Goal: Information Seeking & Learning: Find specific fact

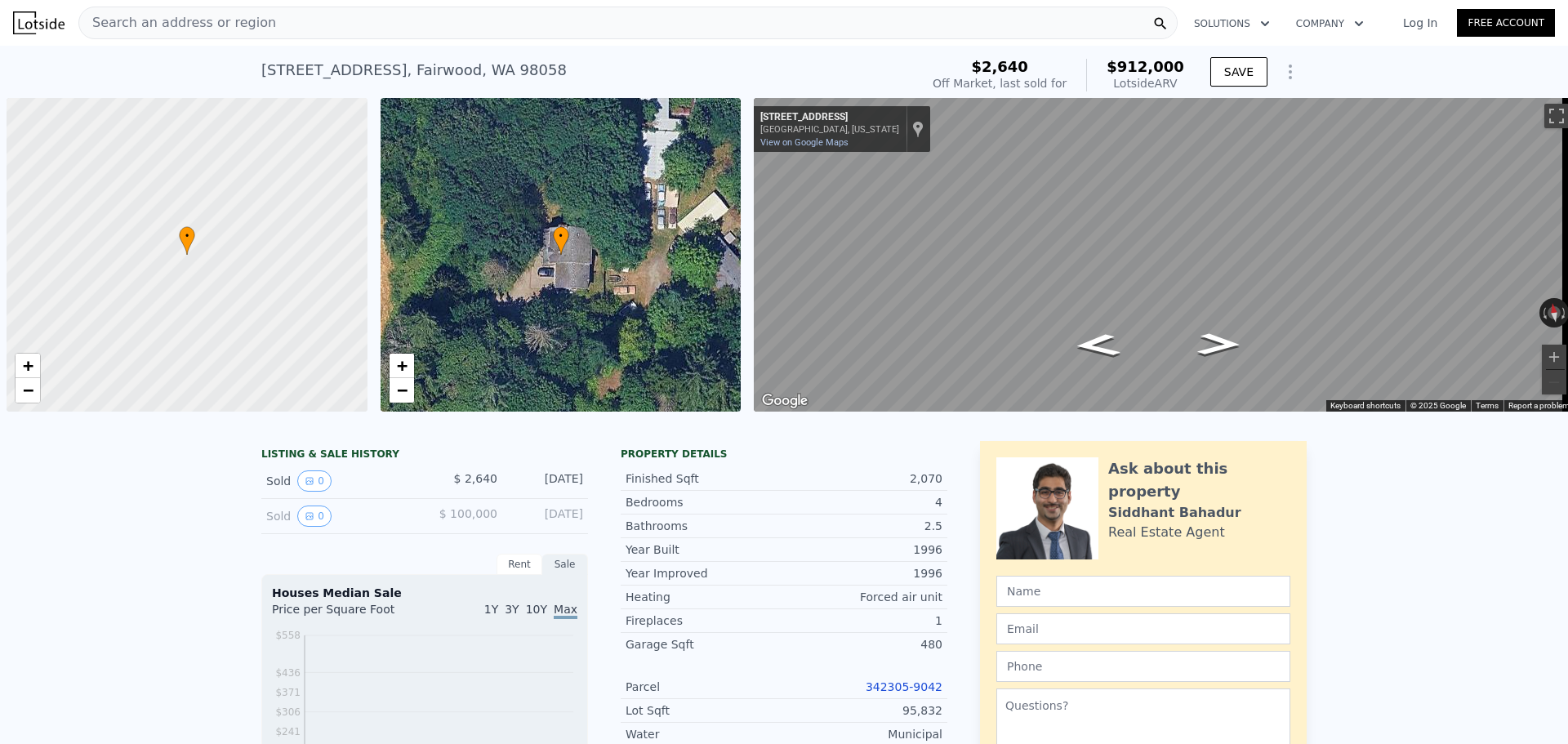
scroll to position [0, 7]
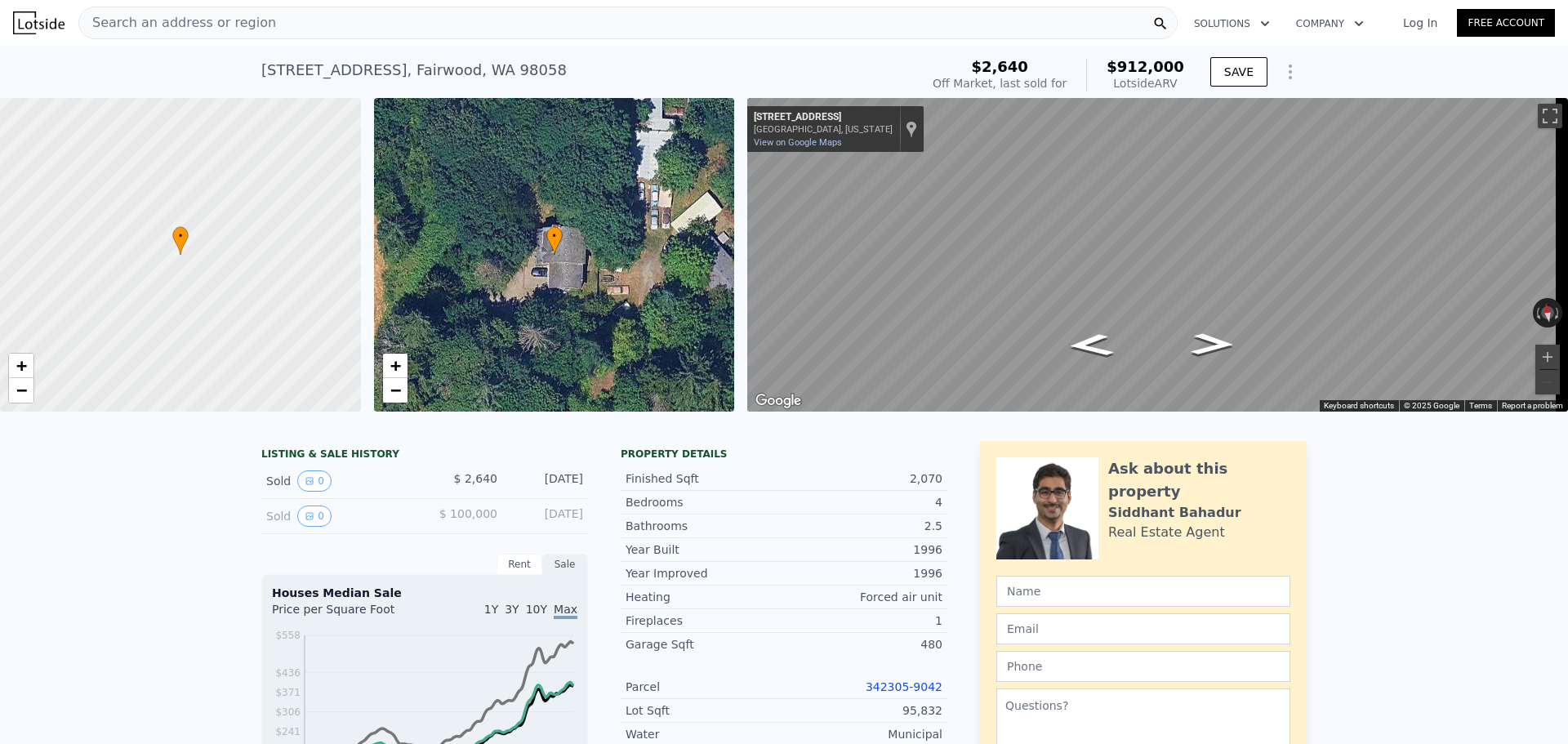
click at [319, 24] on div "Search an address or region" at bounding box center [628, 23] width 1099 height 32
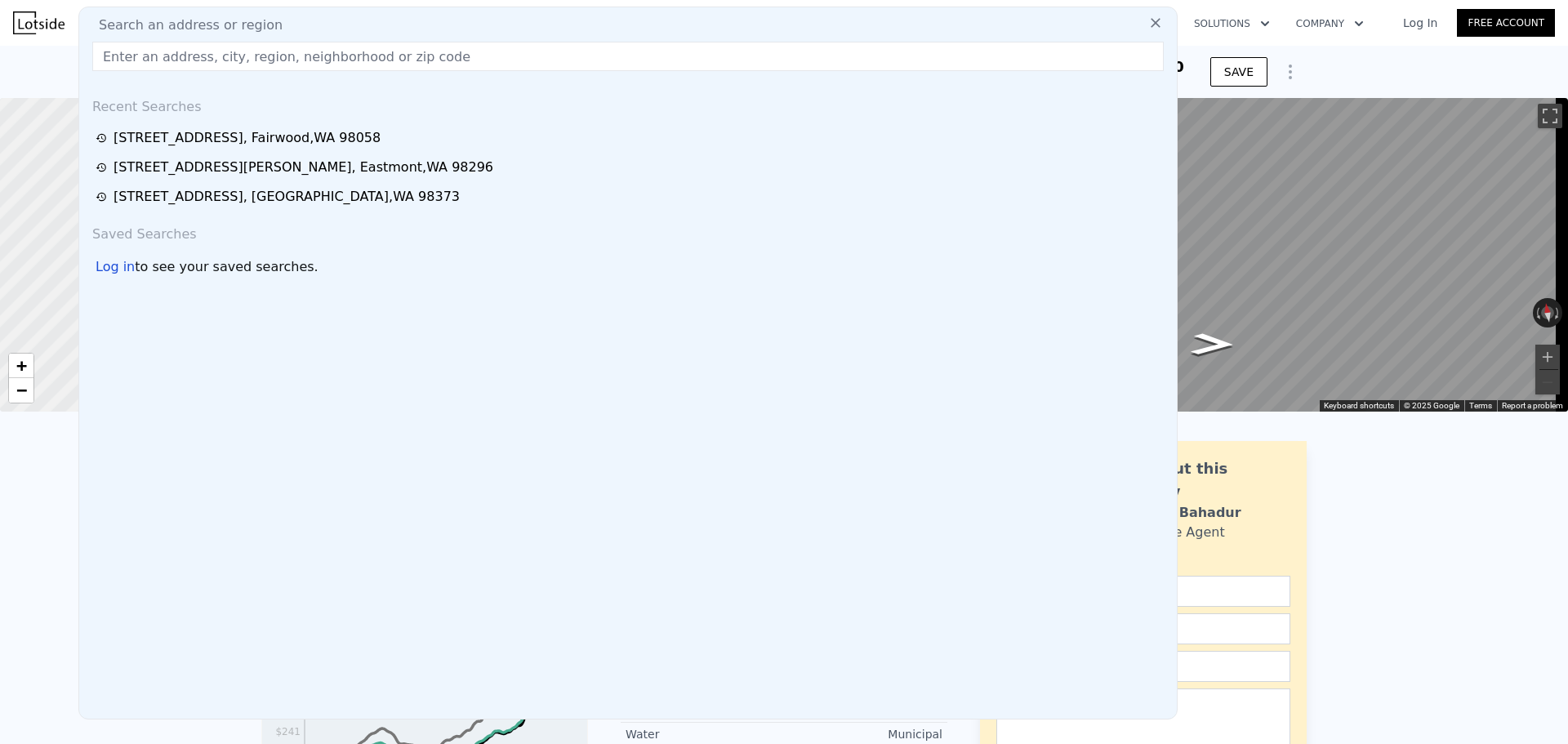
click at [318, 24] on div "Search an address or region" at bounding box center [628, 25] width 1085 height 20
click at [333, 62] on input "text" at bounding box center [628, 56] width 1072 height 29
paste input "[STREET_ADDRESS][PERSON_NAME]"
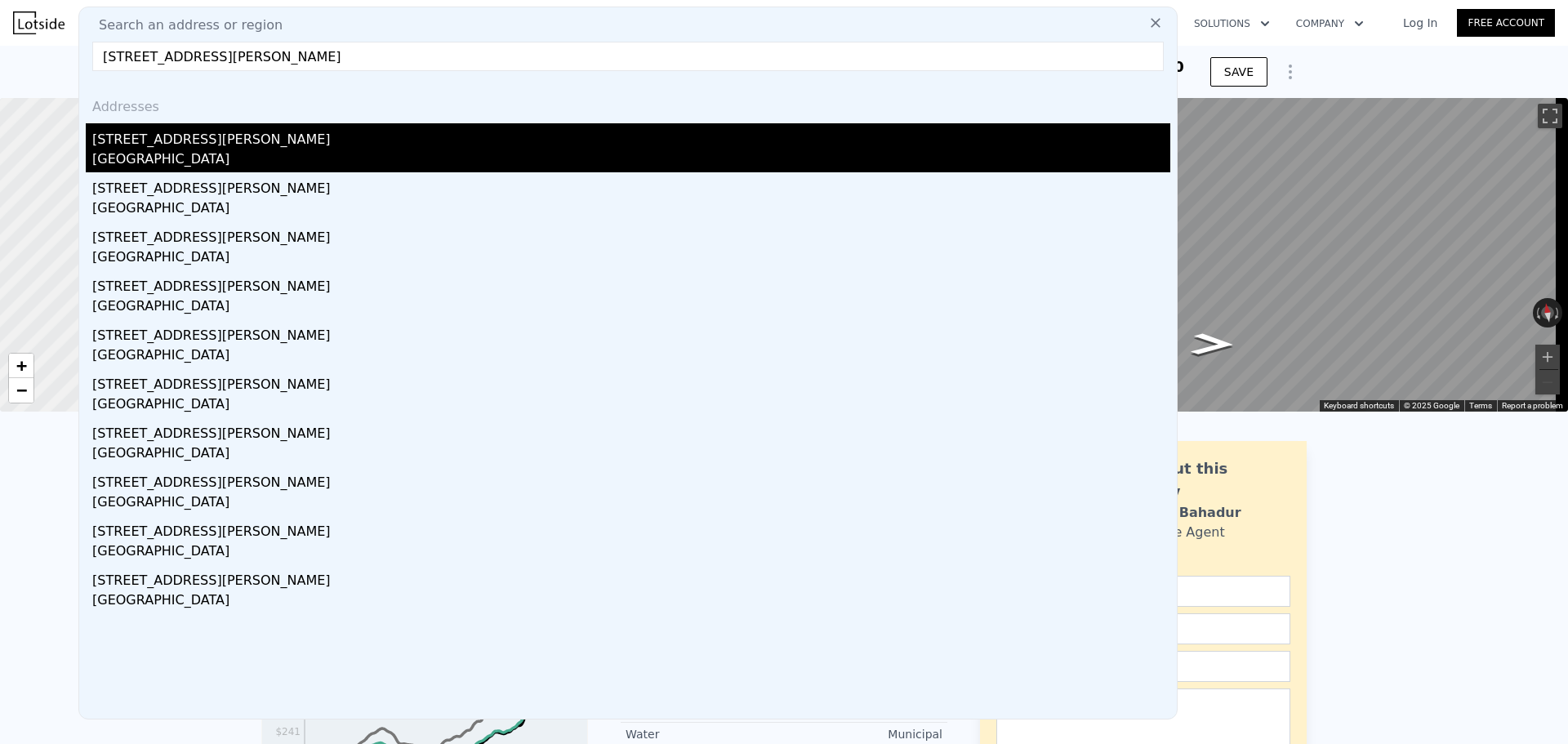
type input "[STREET_ADDRESS][PERSON_NAME]"
click at [241, 156] on div "[GEOGRAPHIC_DATA]" at bounding box center [631, 161] width 1078 height 23
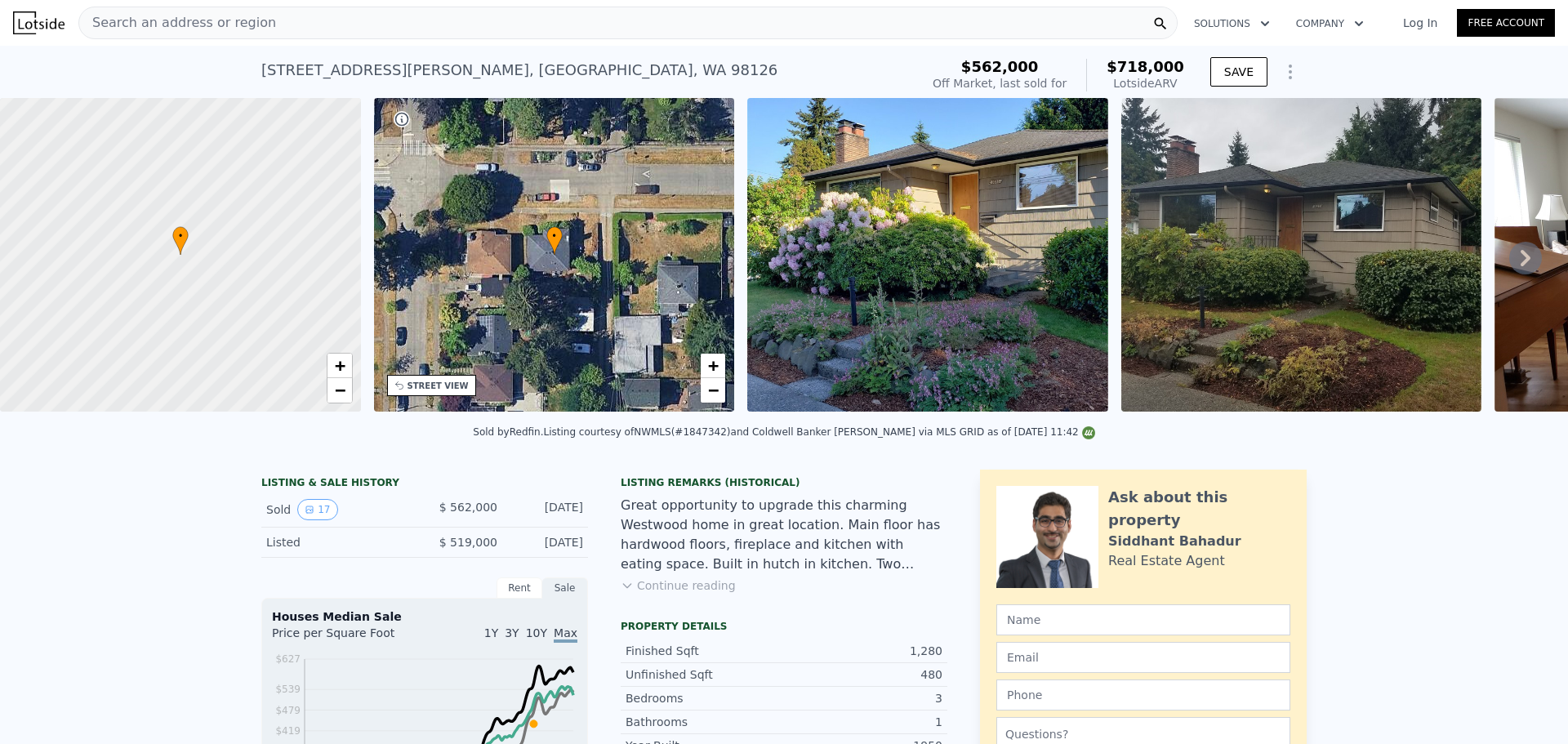
click at [1253, 263] on icon at bounding box center [1525, 258] width 33 height 32
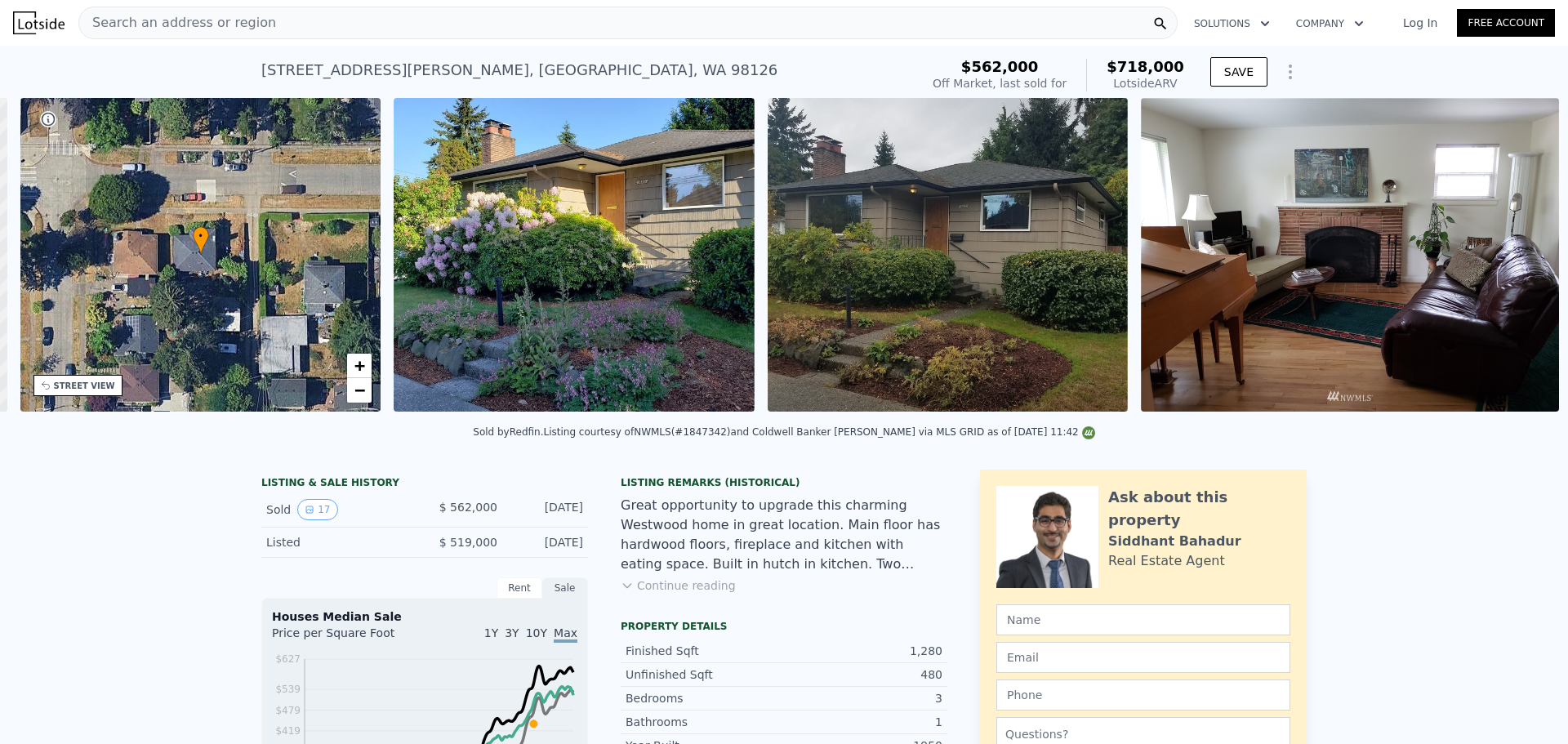
scroll to position [0, 381]
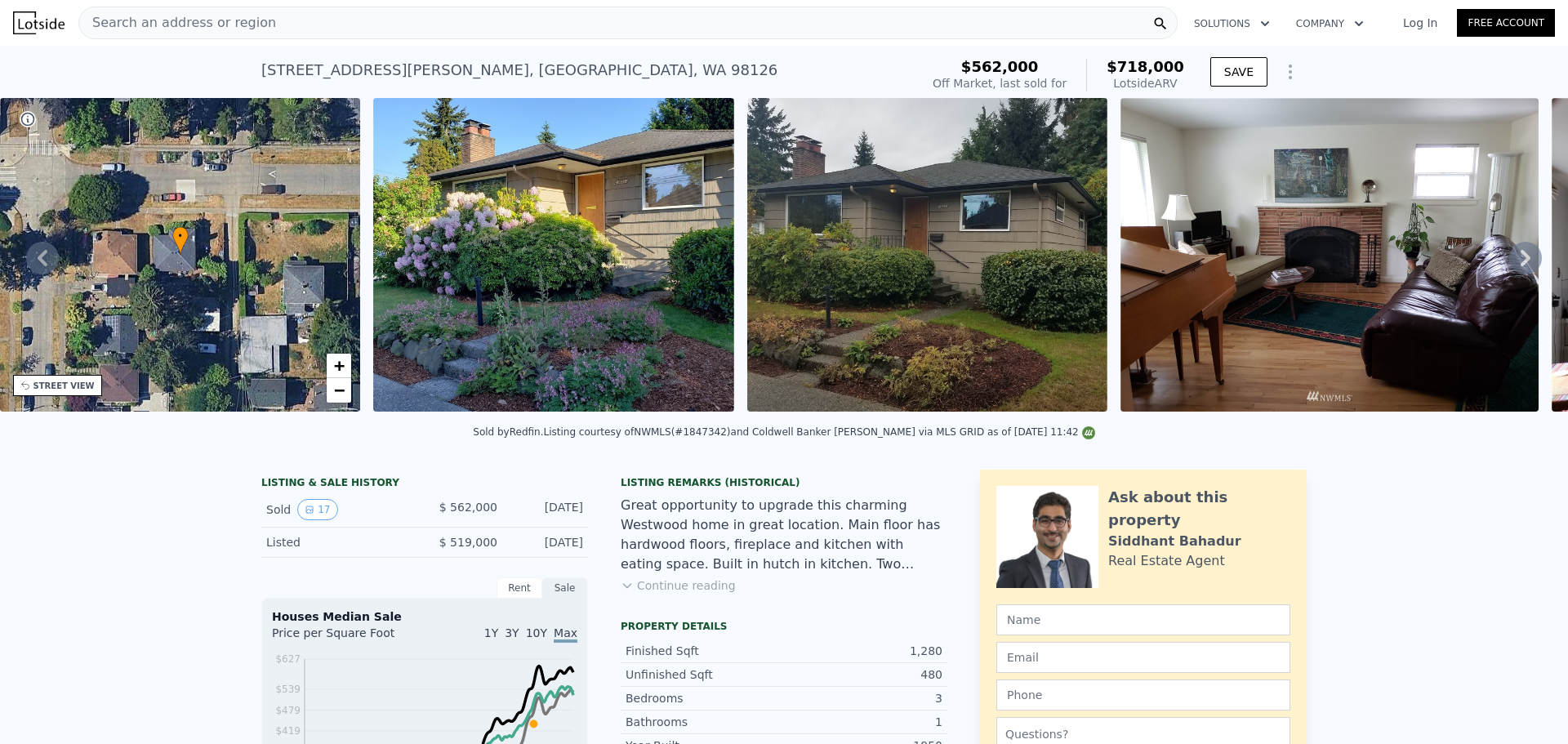
click at [1253, 263] on icon at bounding box center [1525, 258] width 33 height 32
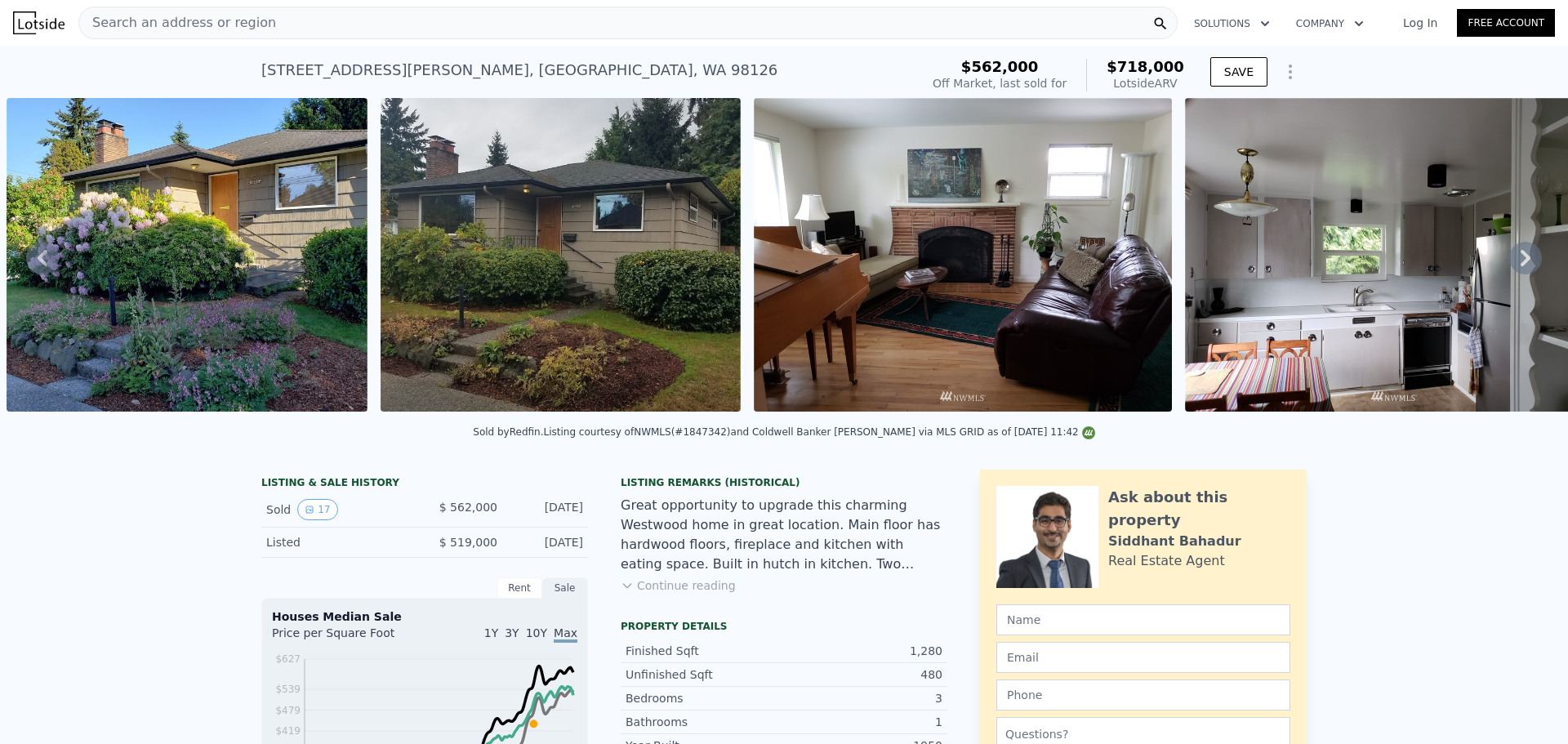
click at [1253, 263] on icon at bounding box center [1525, 258] width 33 height 32
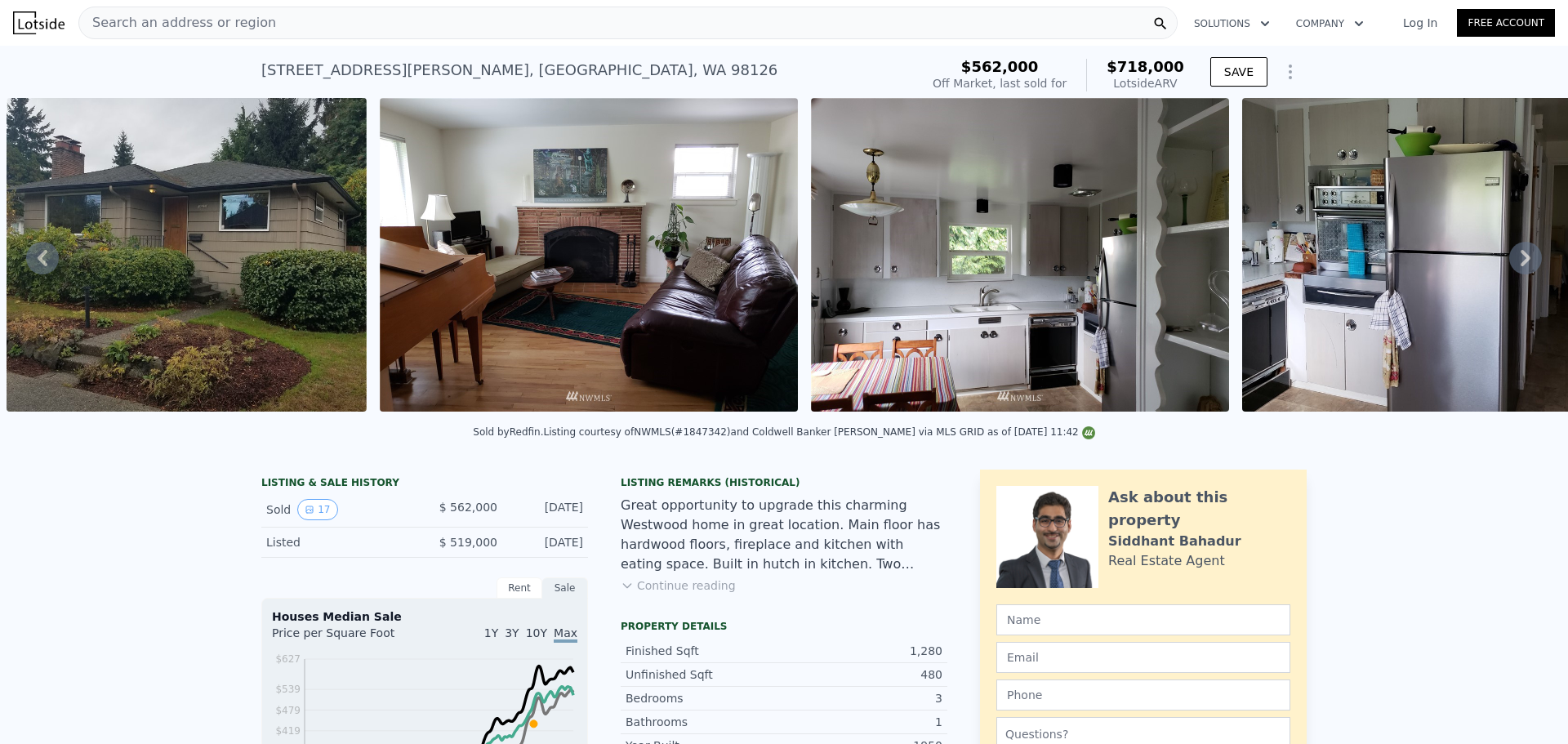
click at [1253, 263] on icon at bounding box center [1525, 258] width 33 height 32
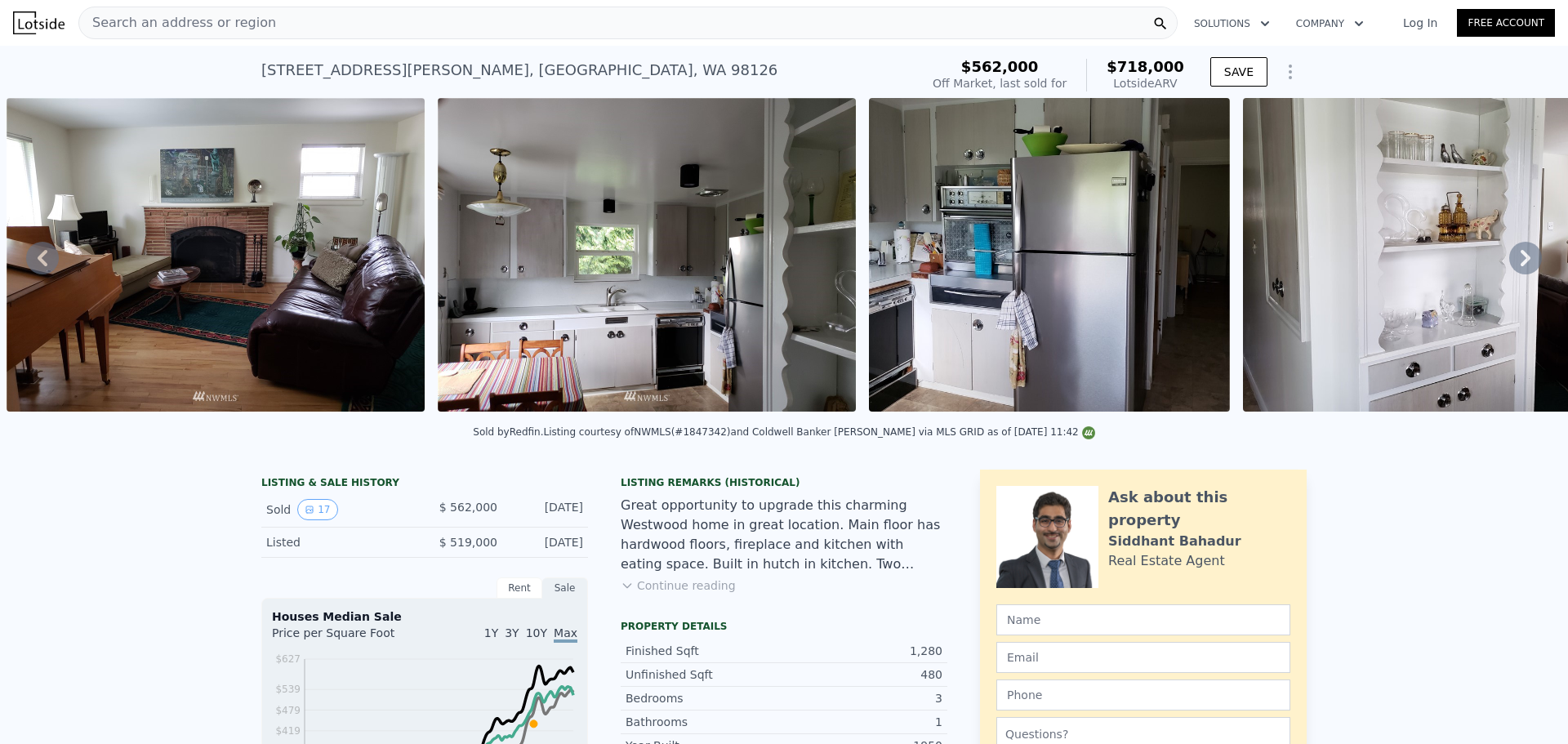
click at [1253, 263] on icon at bounding box center [1525, 258] width 33 height 32
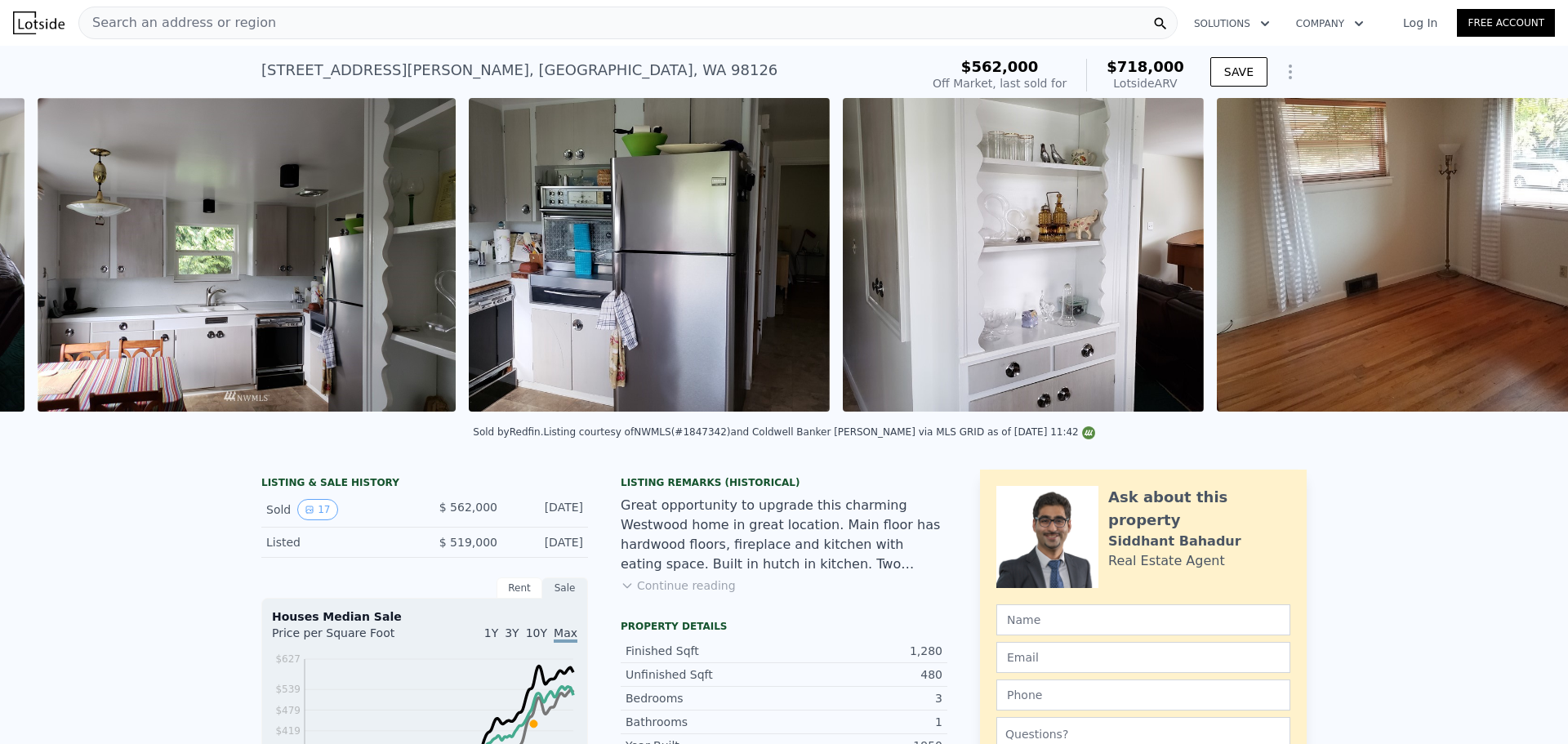
scroll to position [0, 1926]
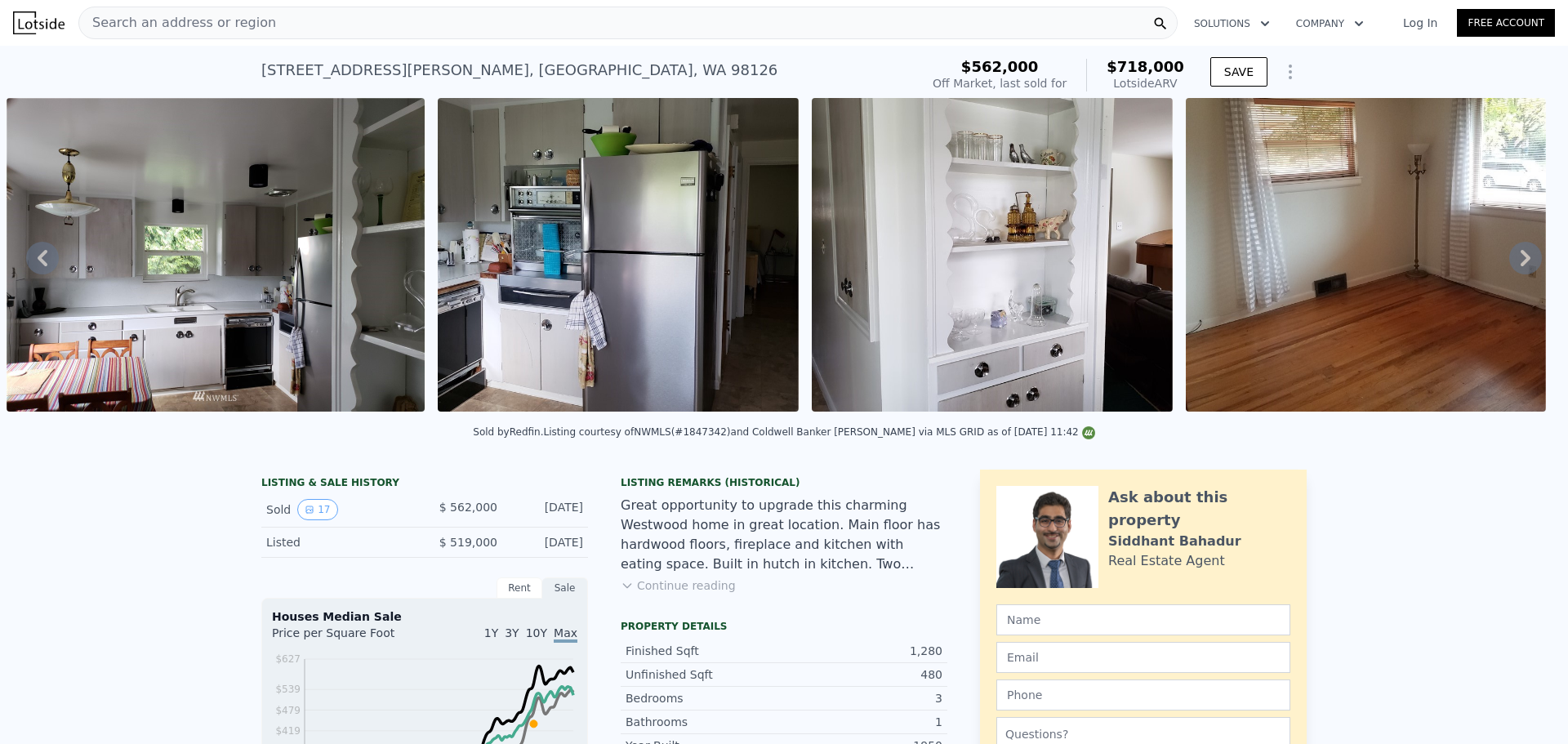
click at [1253, 270] on icon at bounding box center [1525, 258] width 33 height 32
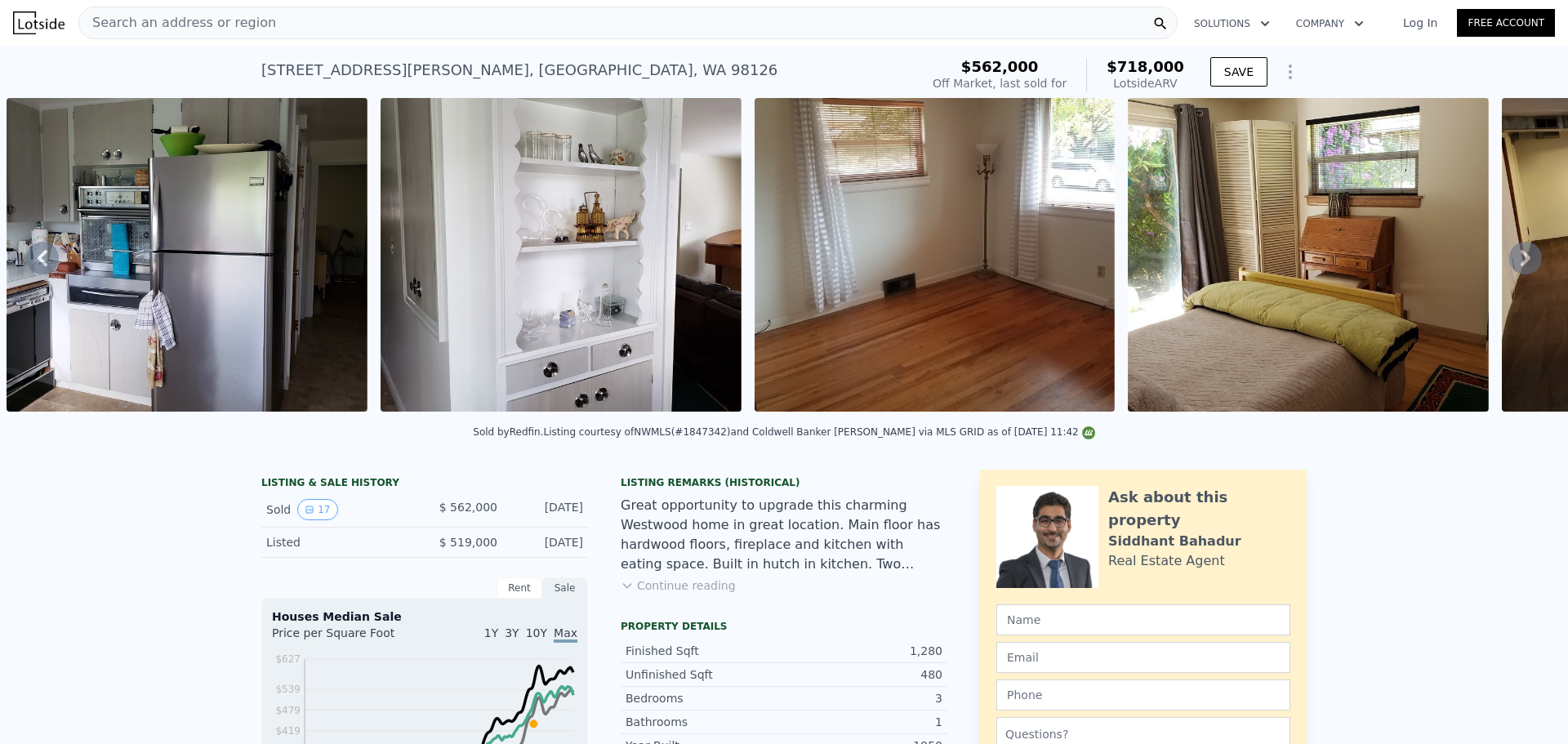
click at [1253, 268] on icon at bounding box center [1525, 258] width 33 height 32
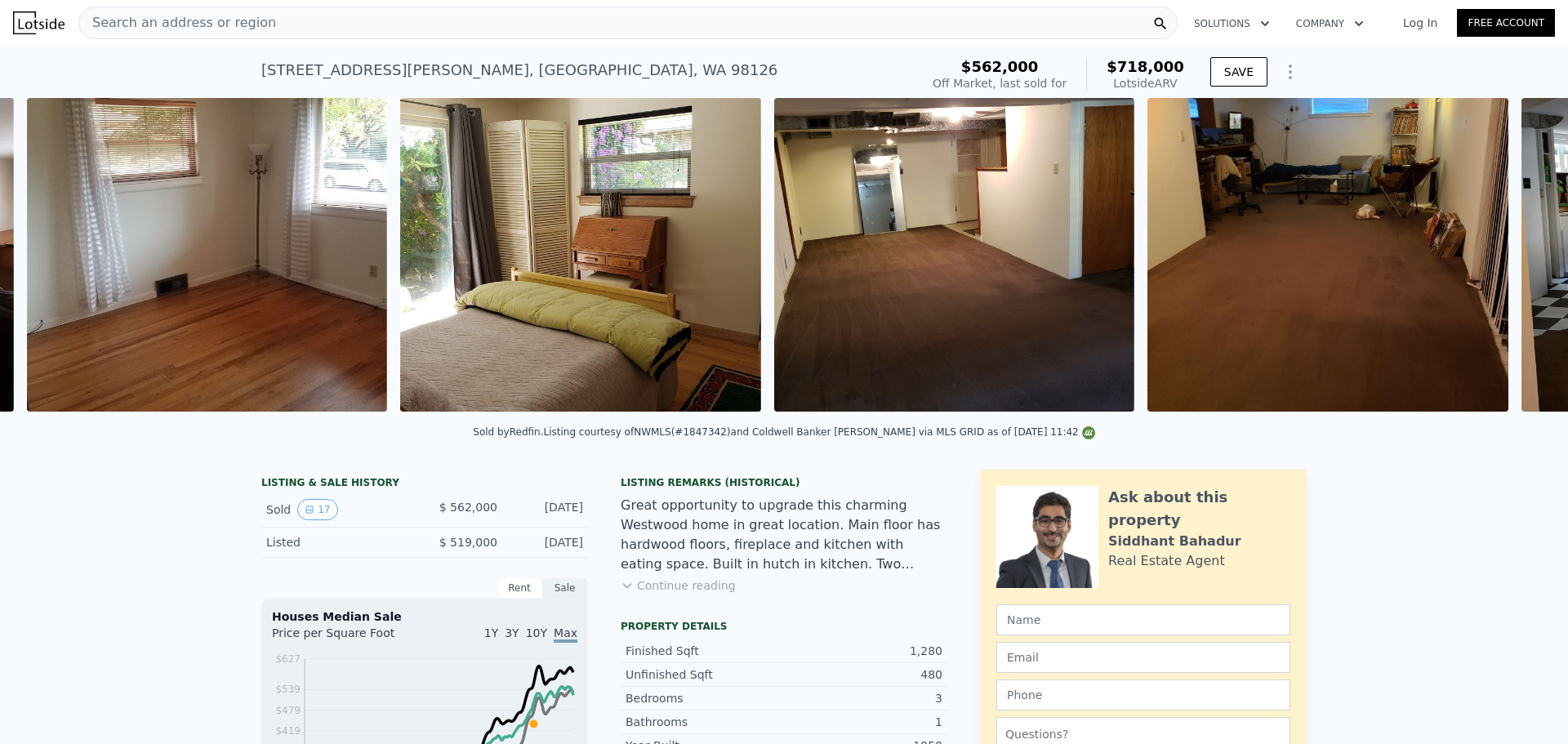
scroll to position [0, 3105]
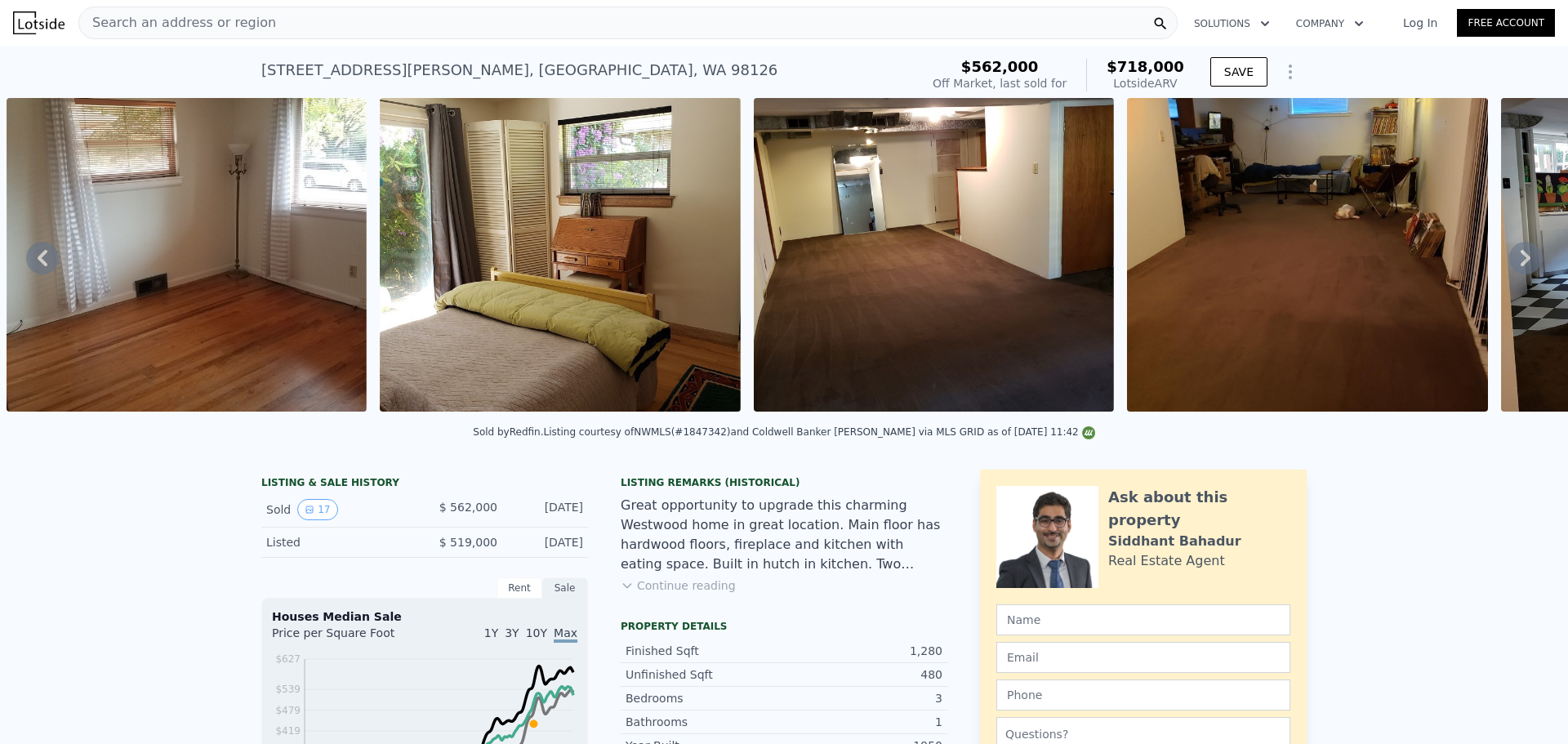
click at [1253, 268] on icon at bounding box center [1525, 258] width 33 height 32
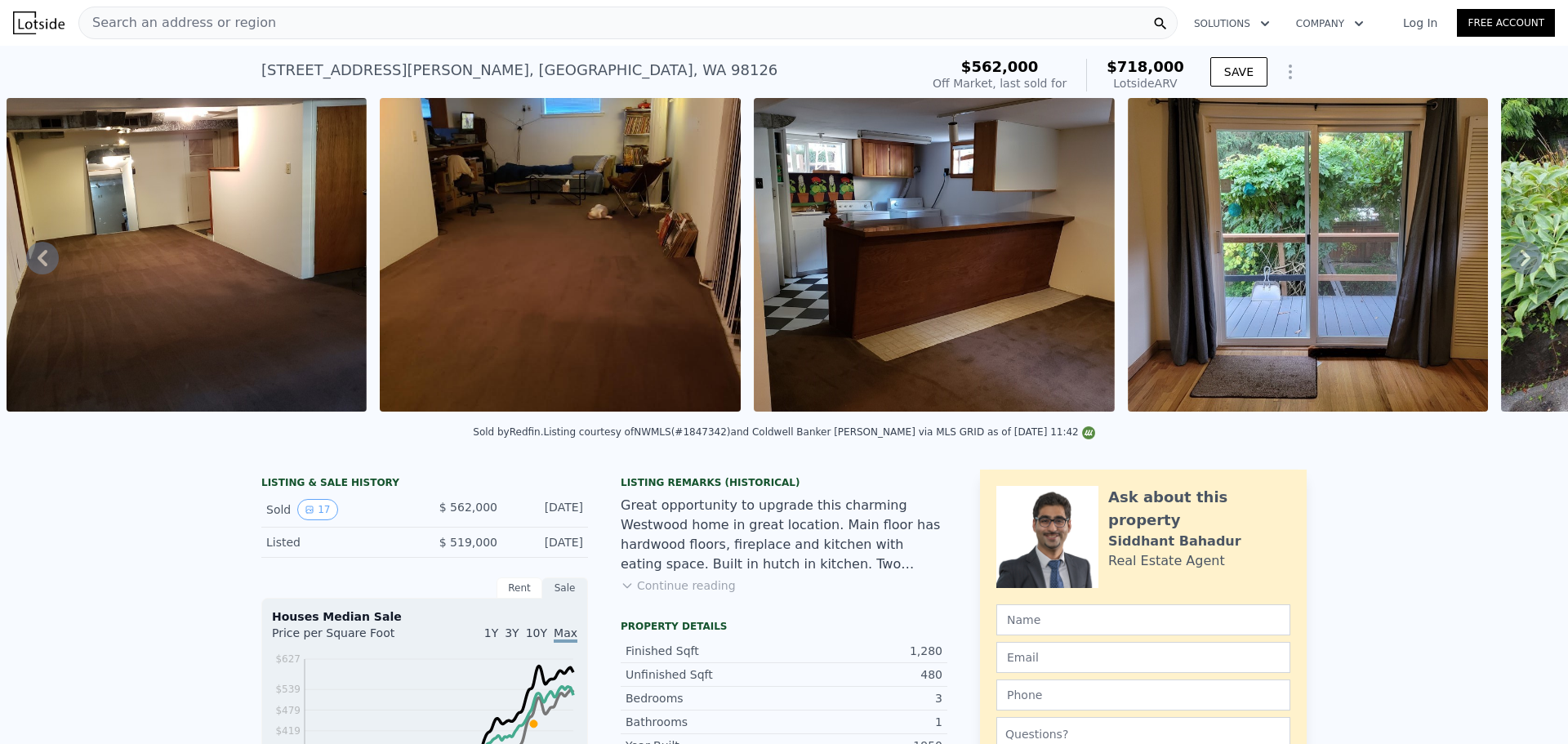
click at [1253, 267] on icon at bounding box center [1525, 258] width 33 height 32
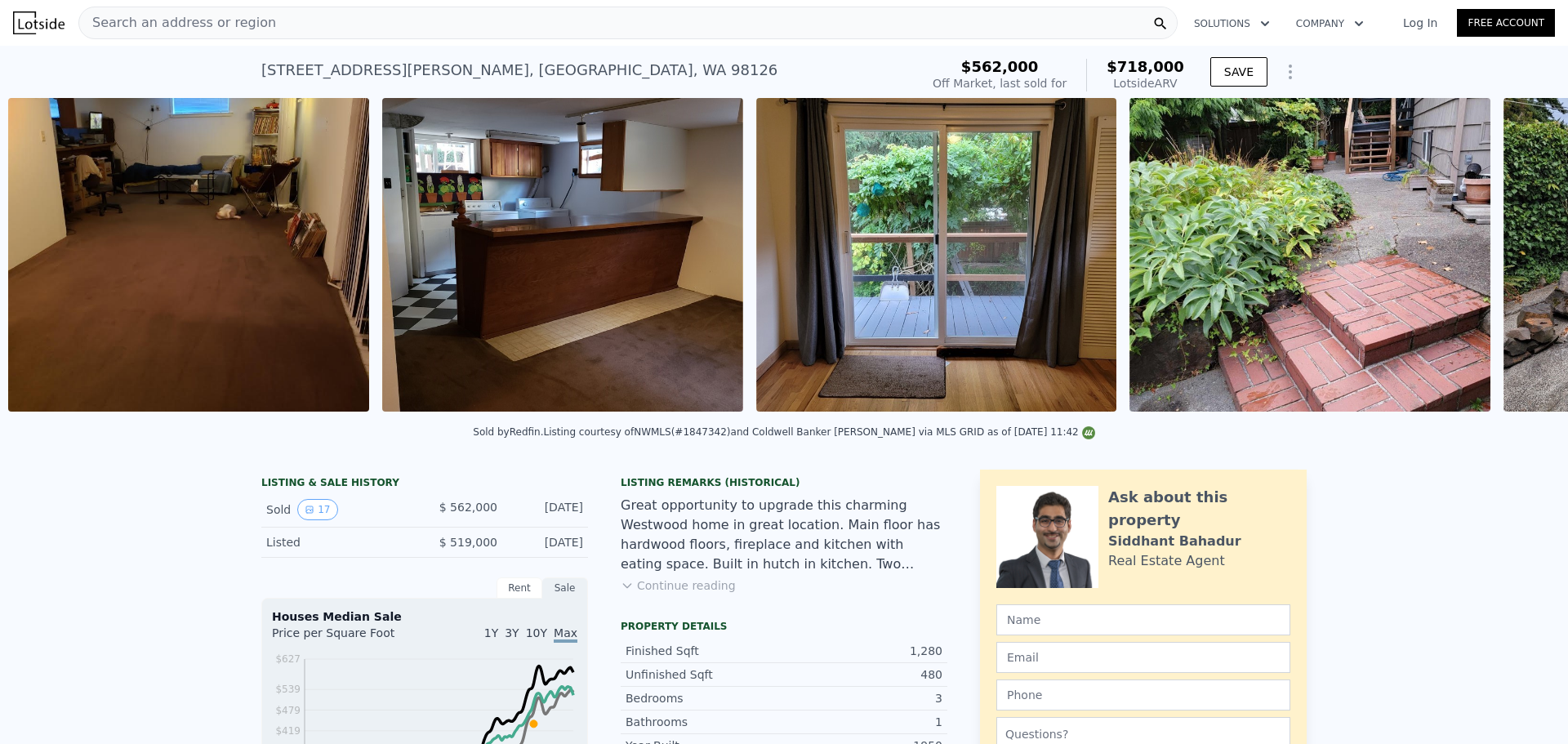
scroll to position [0, 4225]
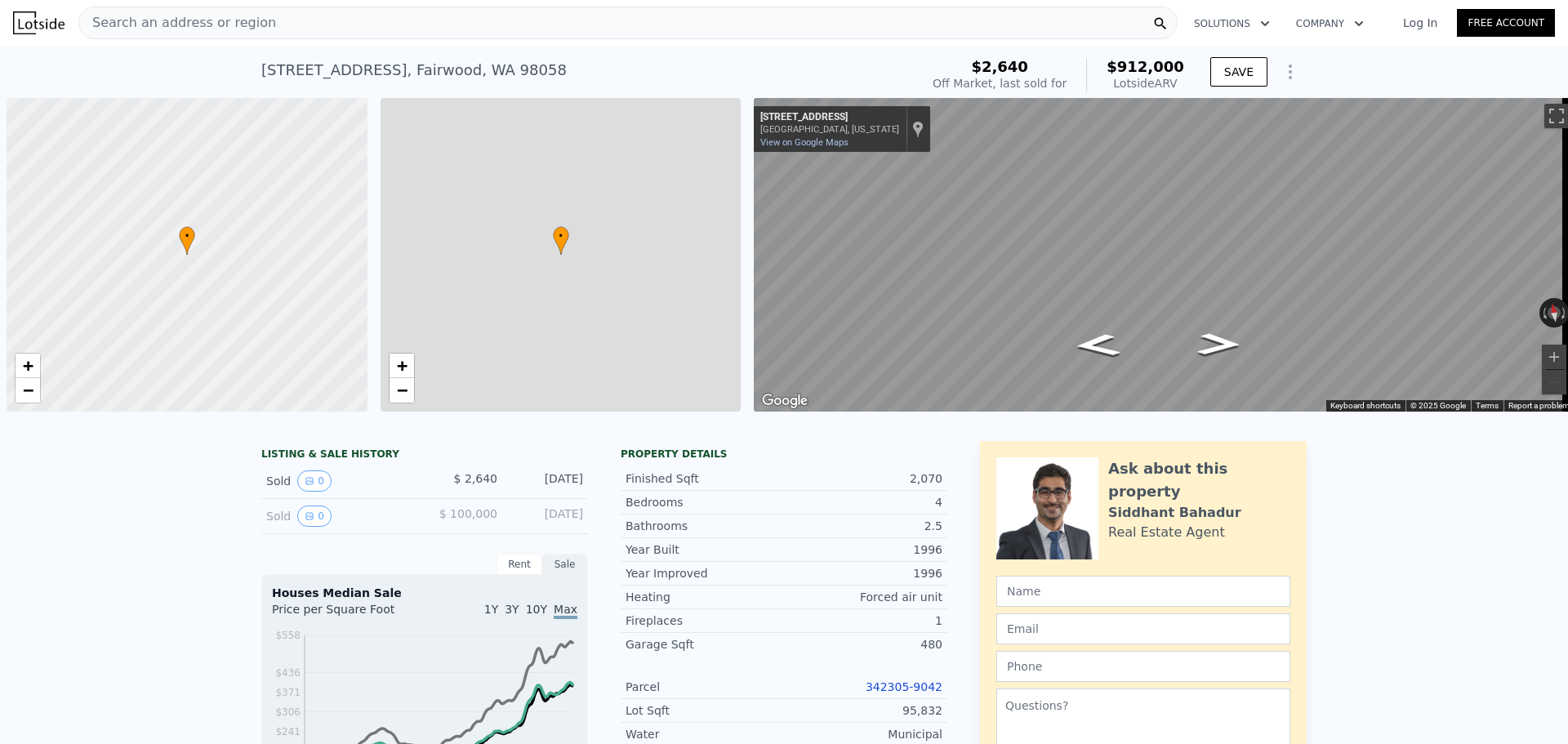
scroll to position [0, 7]
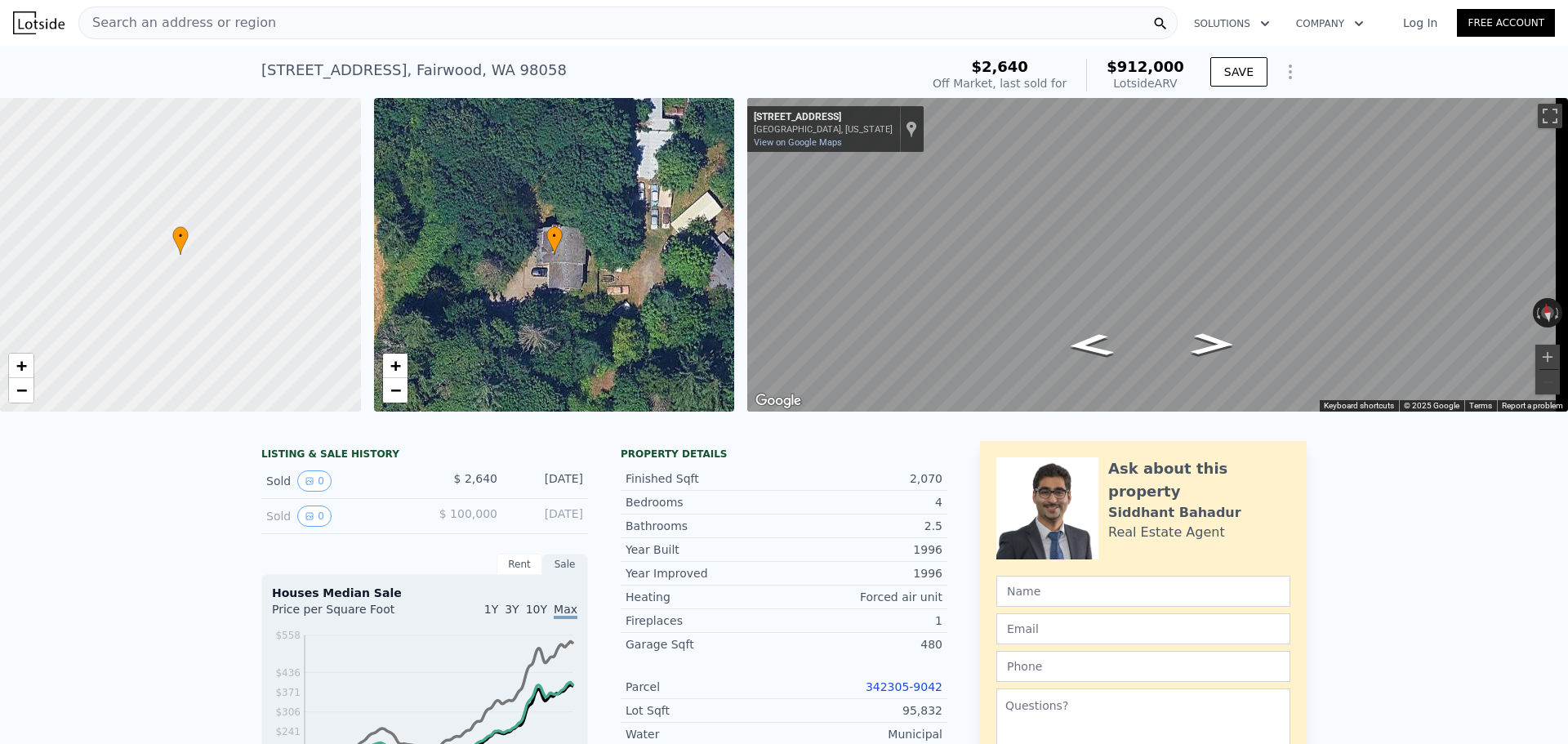
click at [452, 21] on div "Search an address or region" at bounding box center [628, 23] width 1099 height 32
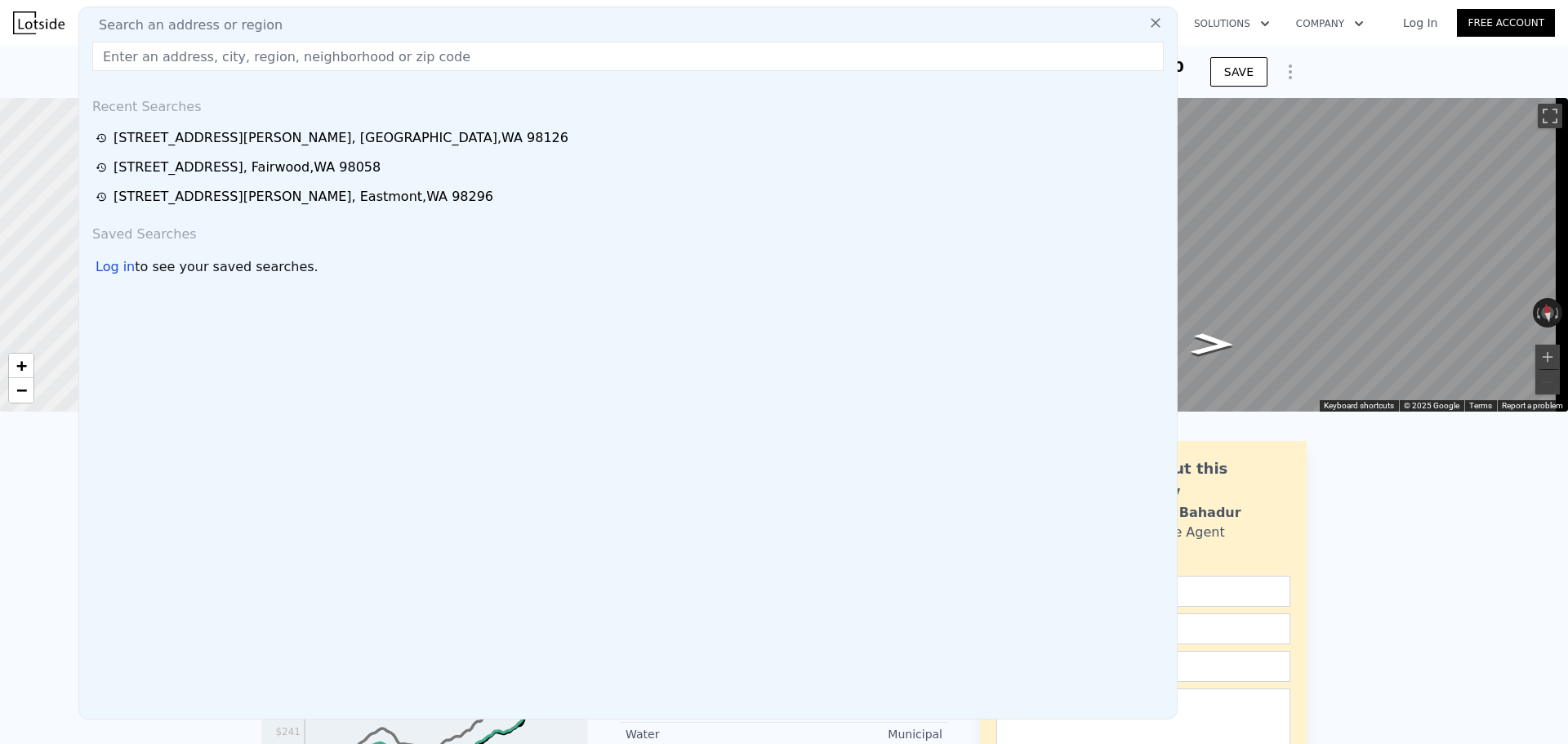
type input "17037 154th Pl SE, Renton, WA 98058"
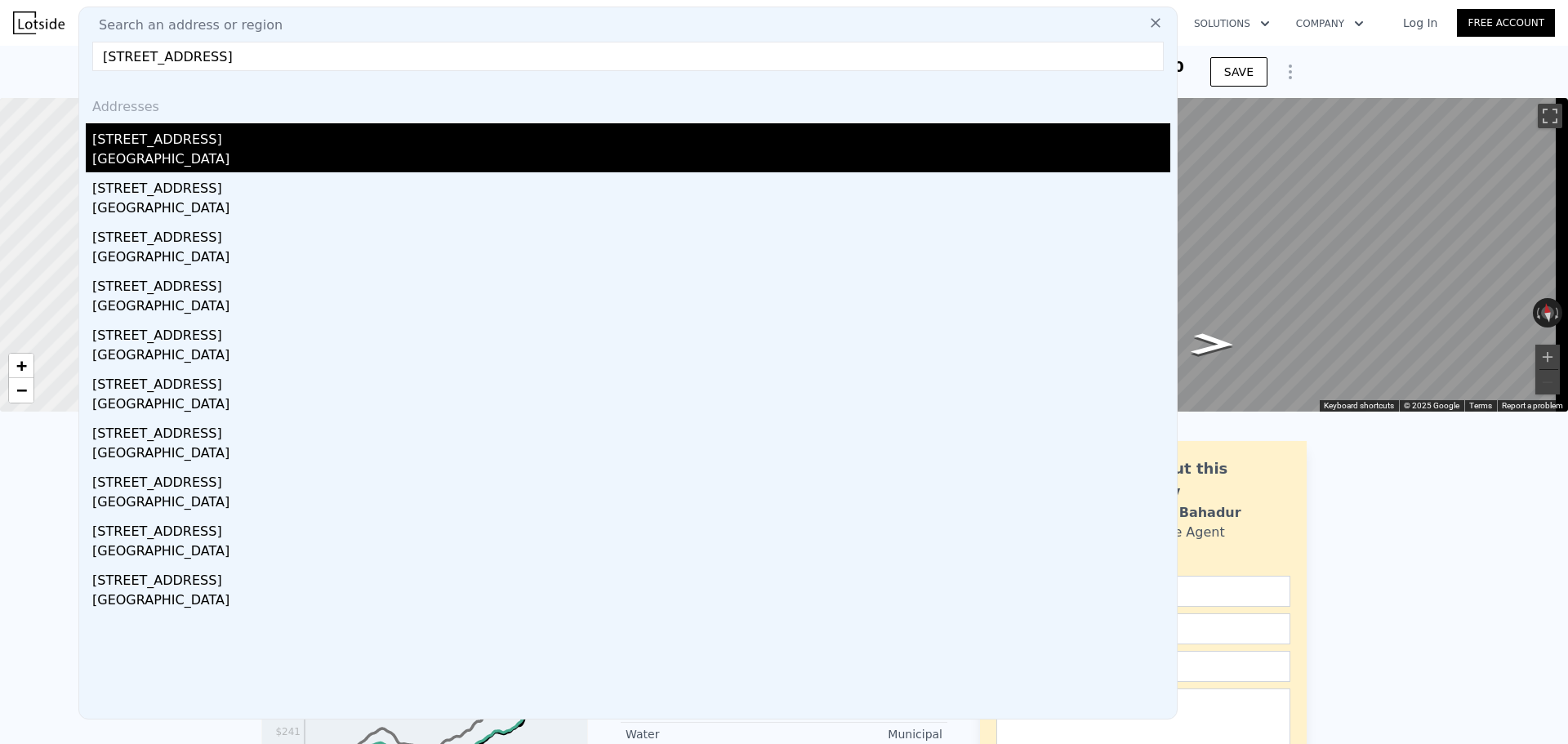
click at [219, 142] on div "17037 154th Pl SE" at bounding box center [631, 136] width 1078 height 27
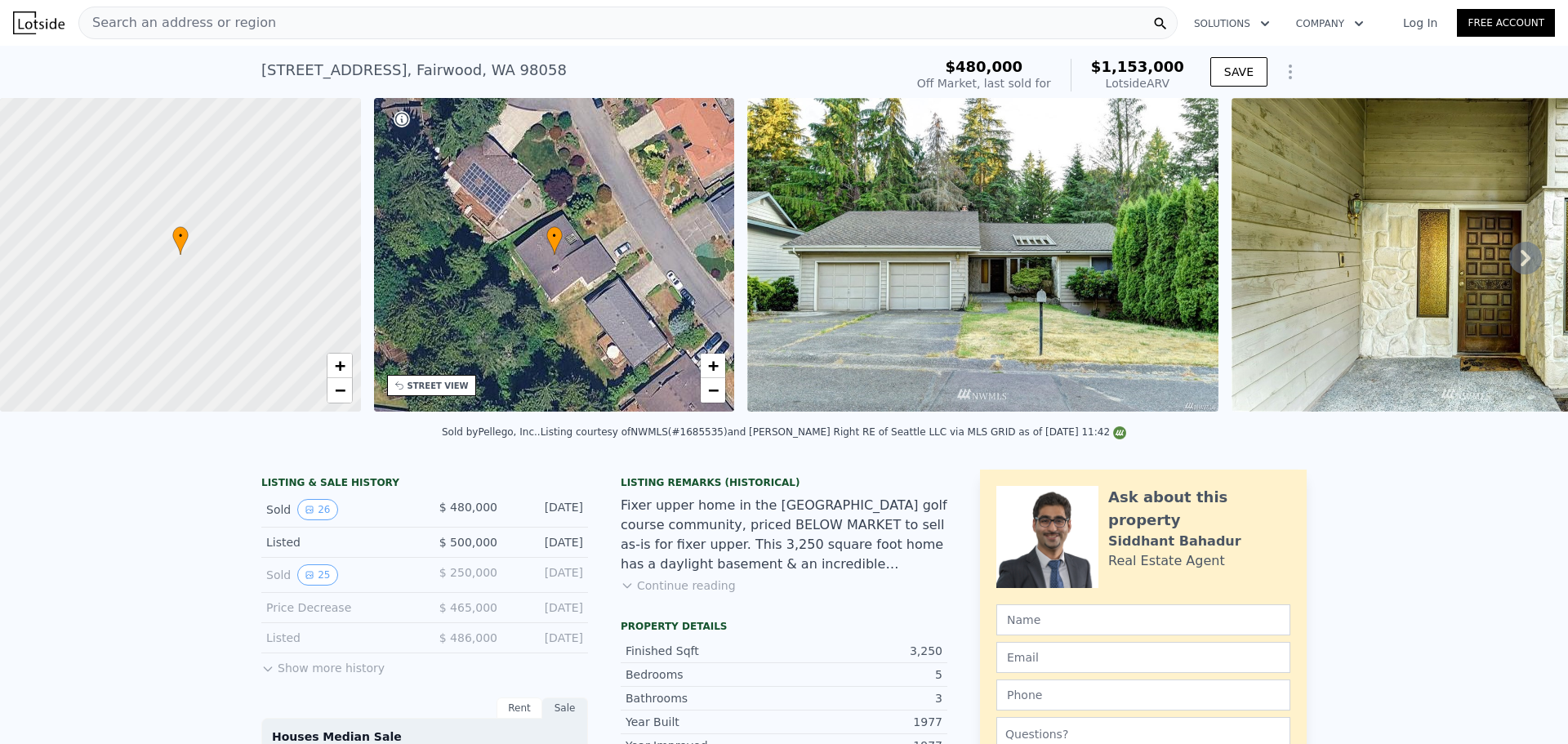
click at [1521, 260] on icon at bounding box center [1525, 257] width 9 height 16
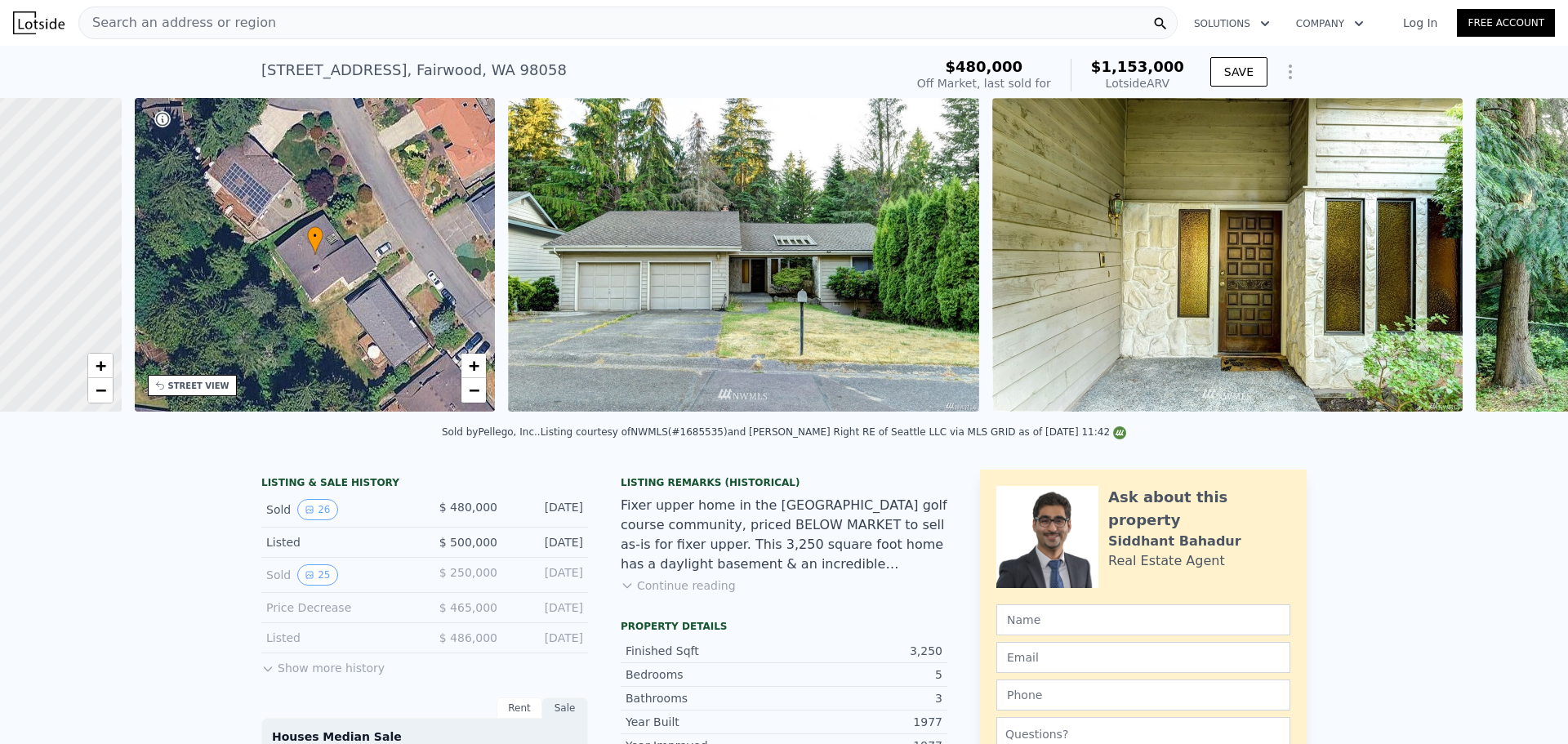
scroll to position [0, 381]
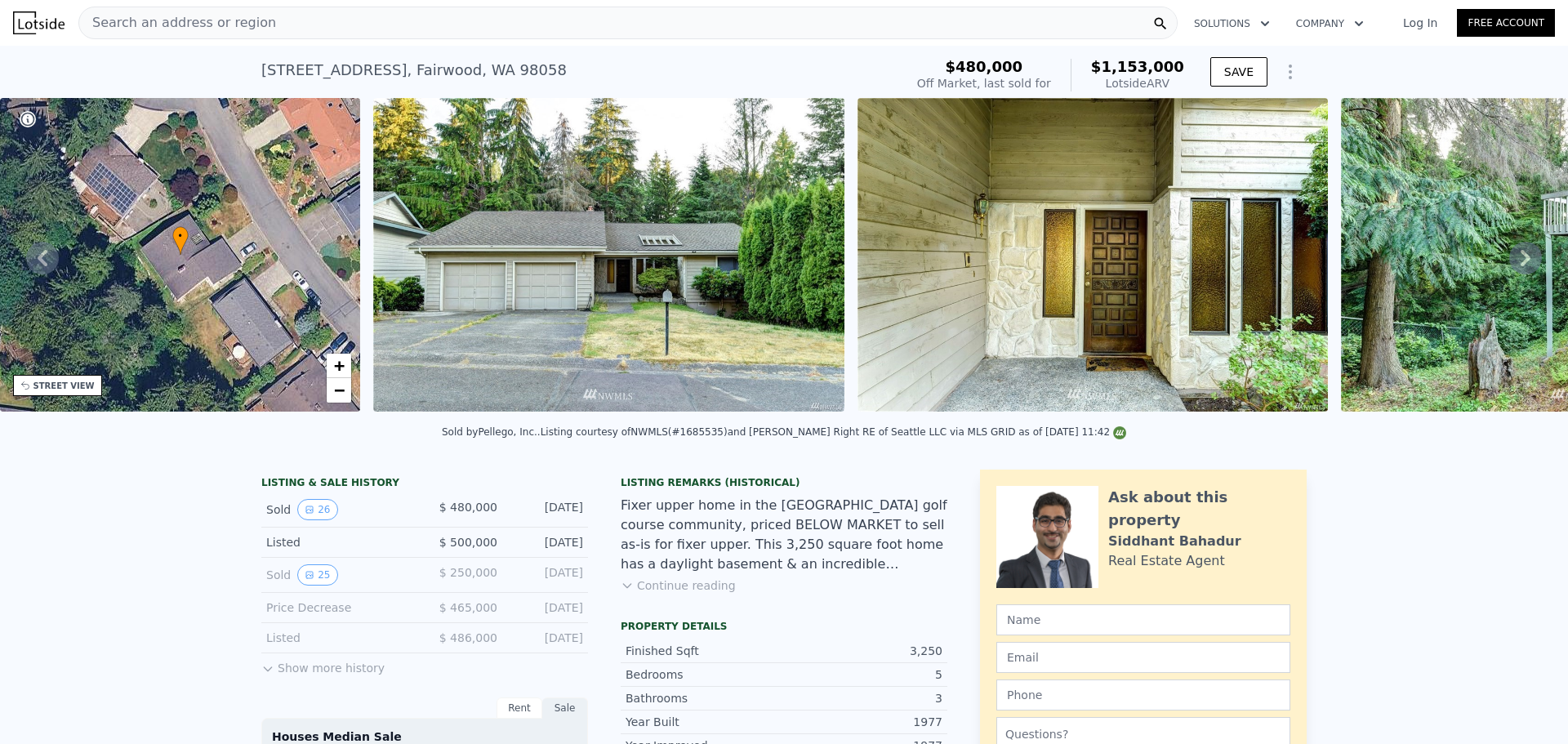
click at [1509, 258] on icon at bounding box center [1525, 258] width 33 height 32
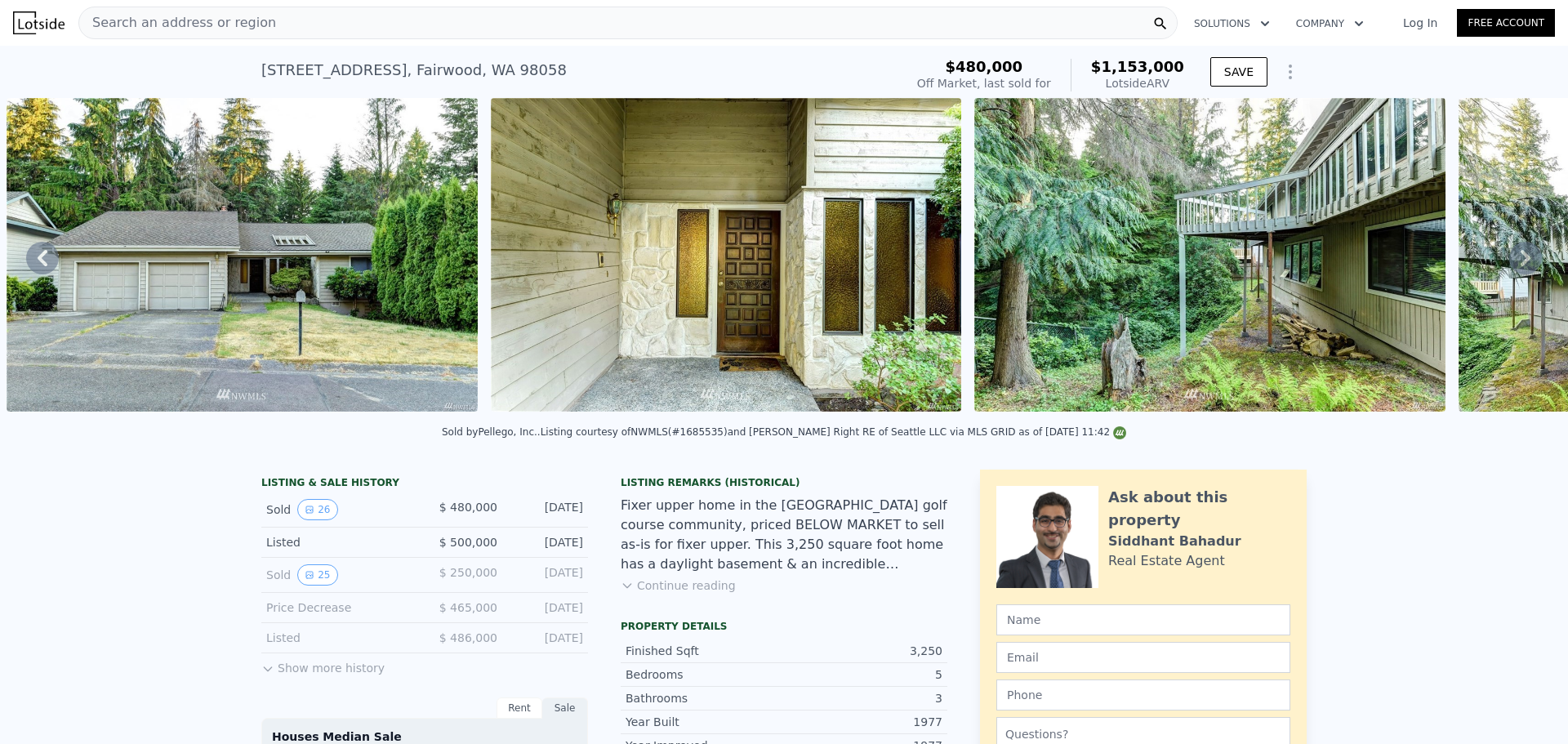
click at [1509, 256] on icon at bounding box center [1525, 258] width 33 height 32
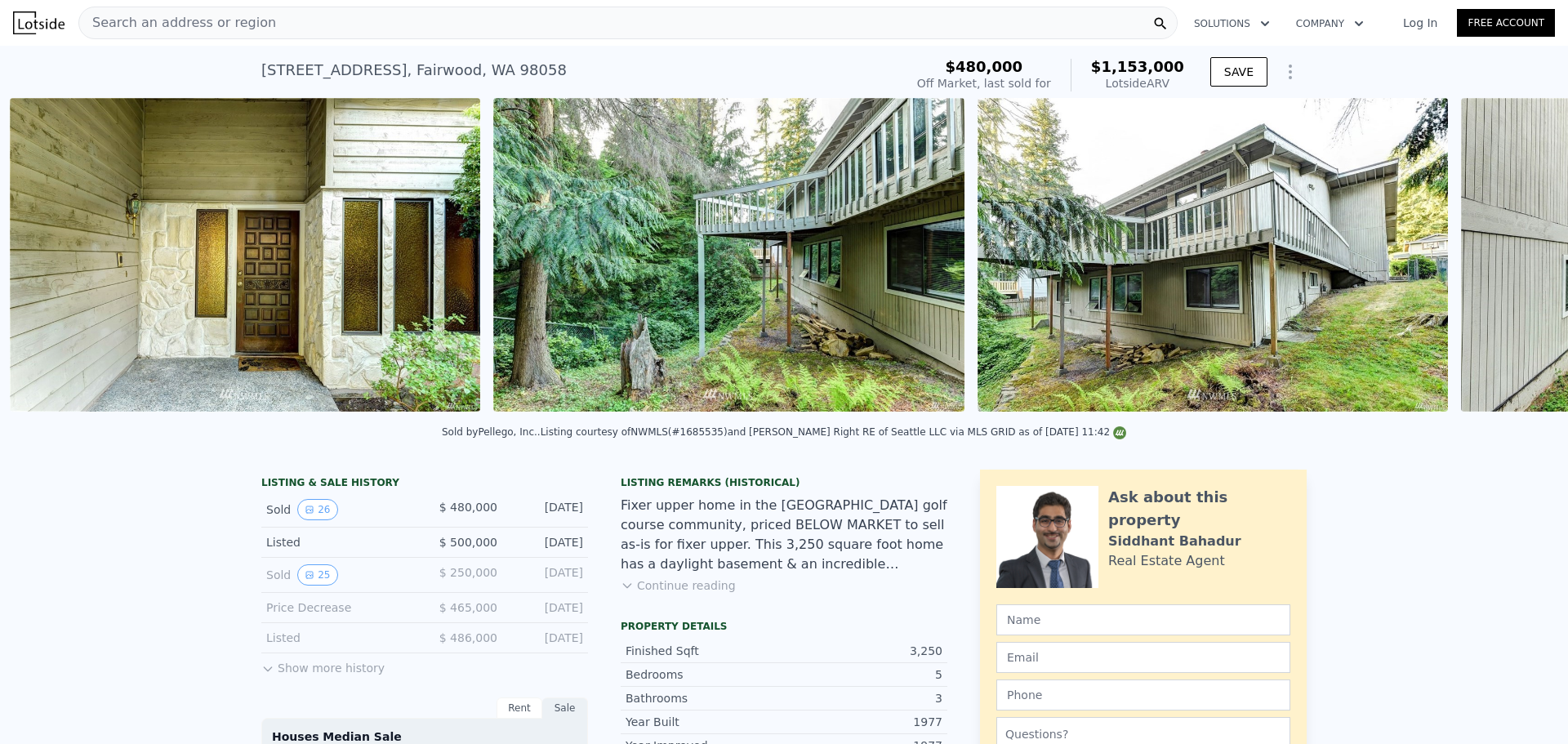
scroll to position [0, 1232]
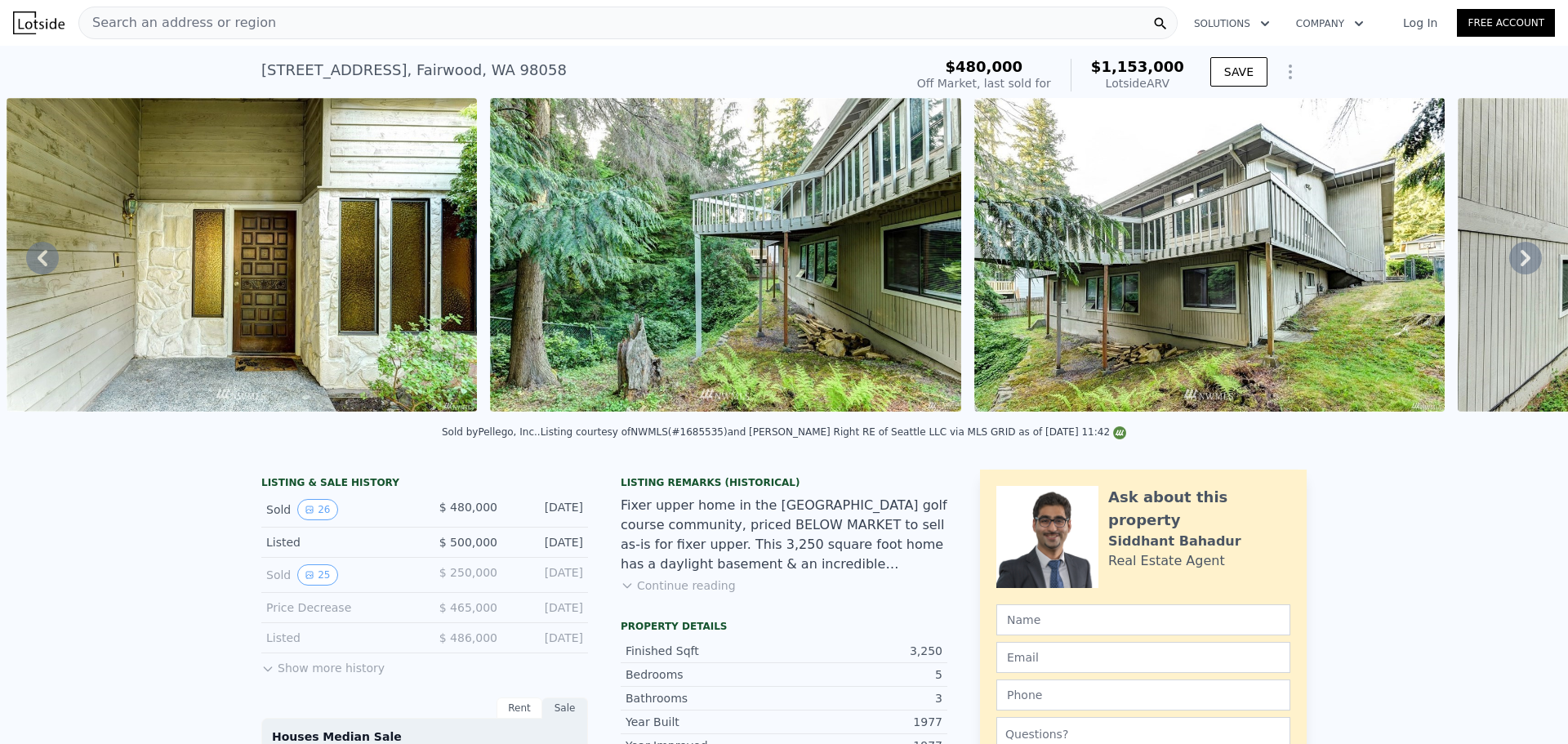
click at [1509, 261] on icon at bounding box center [1525, 258] width 33 height 32
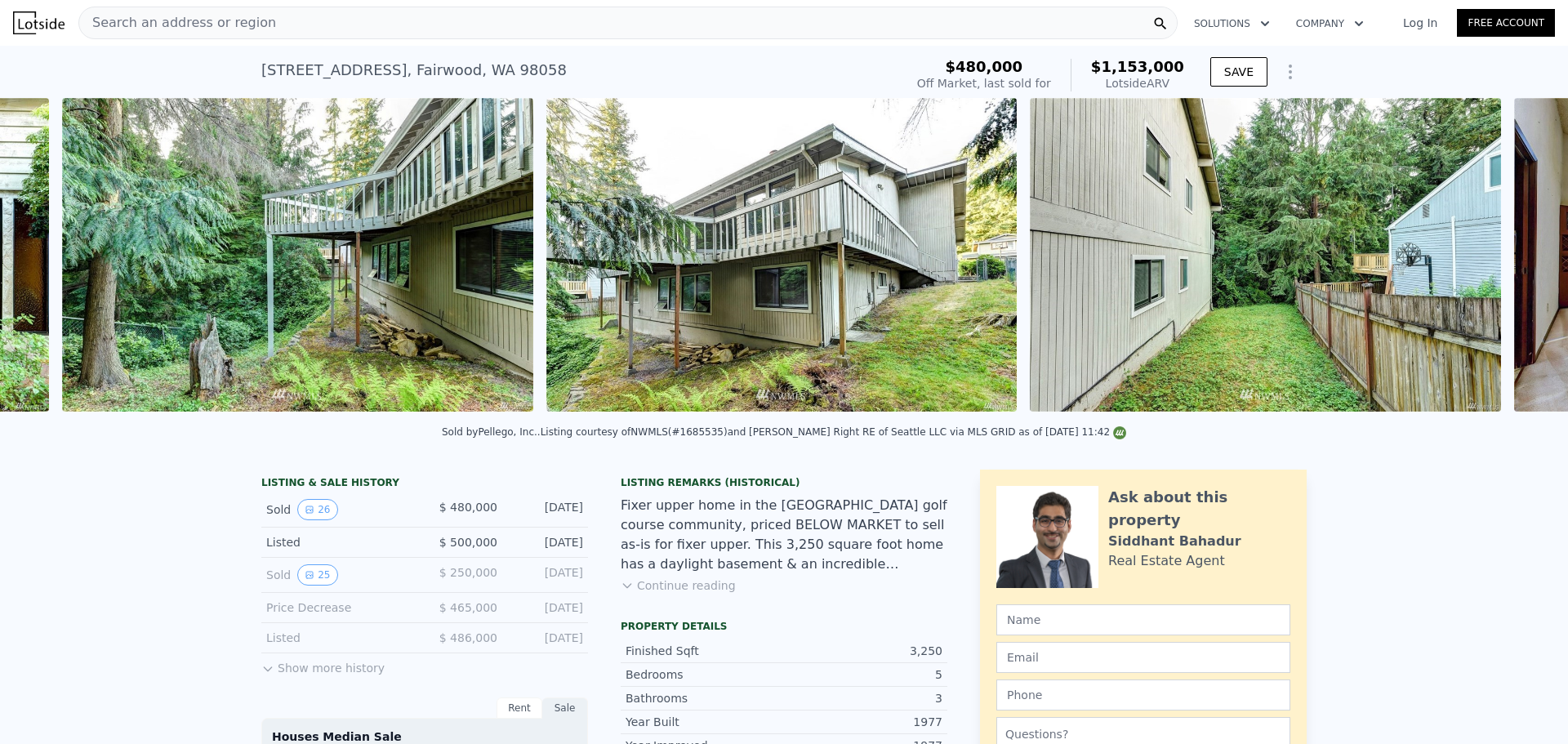
scroll to position [0, 1715]
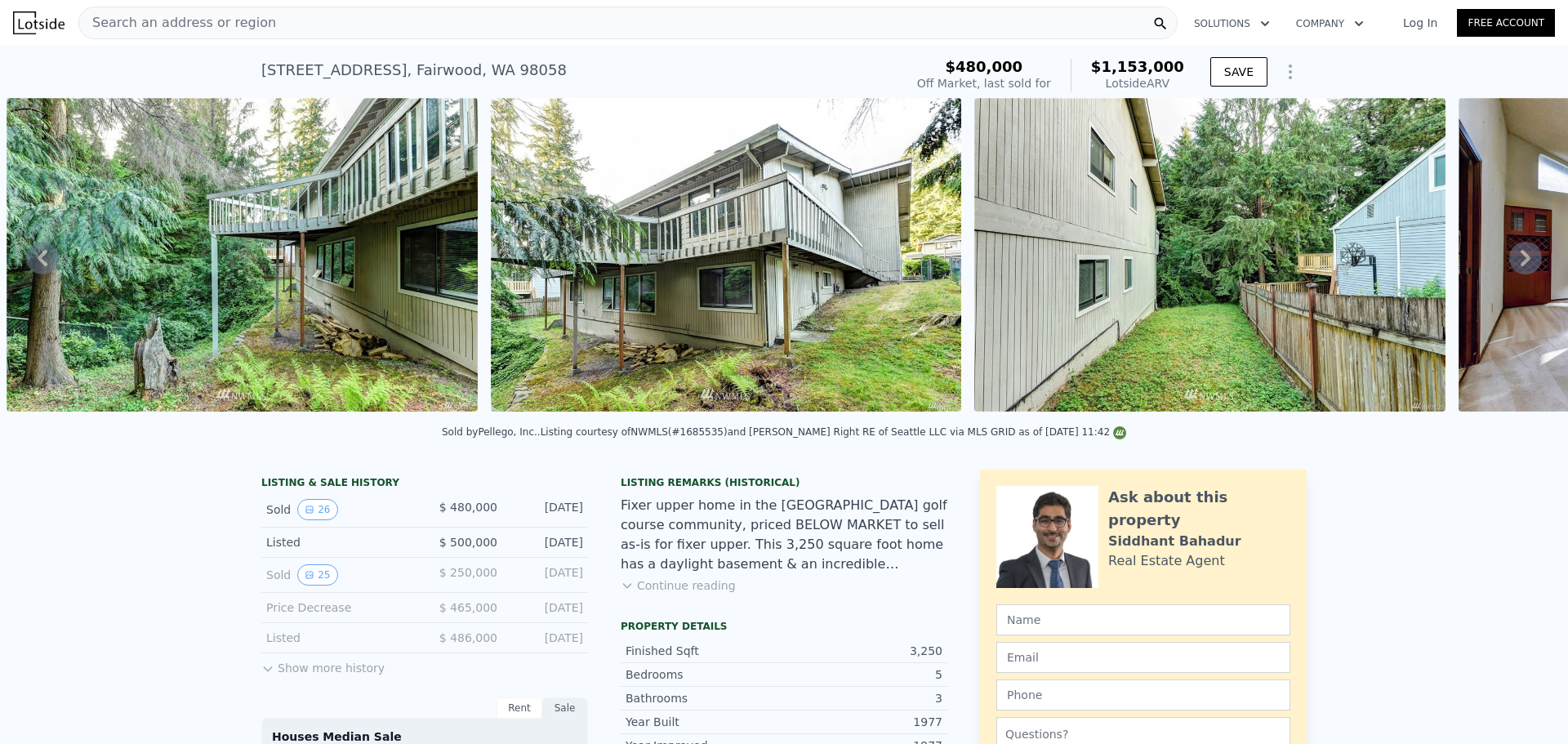
click at [1521, 265] on icon at bounding box center [1525, 257] width 9 height 16
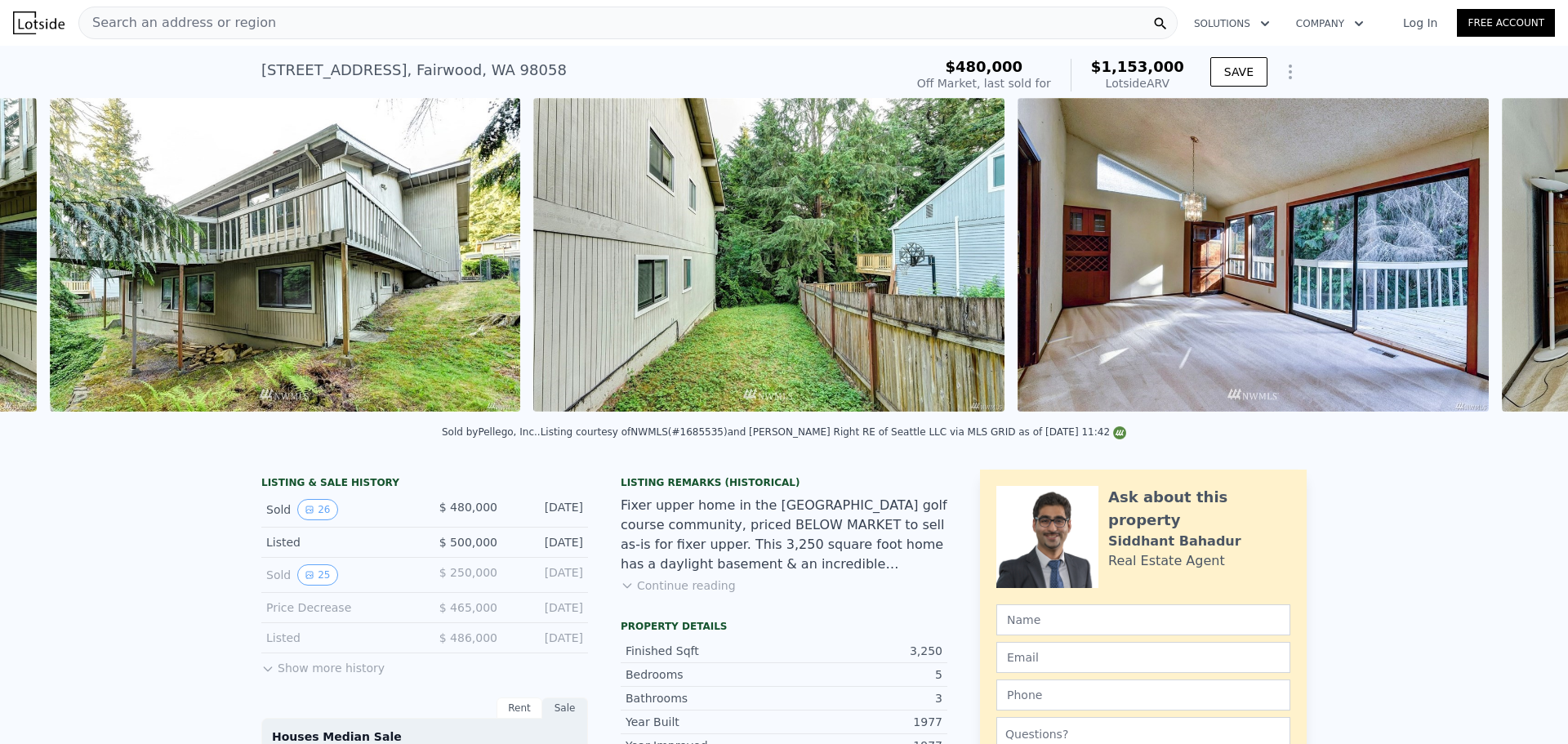
scroll to position [0, 2199]
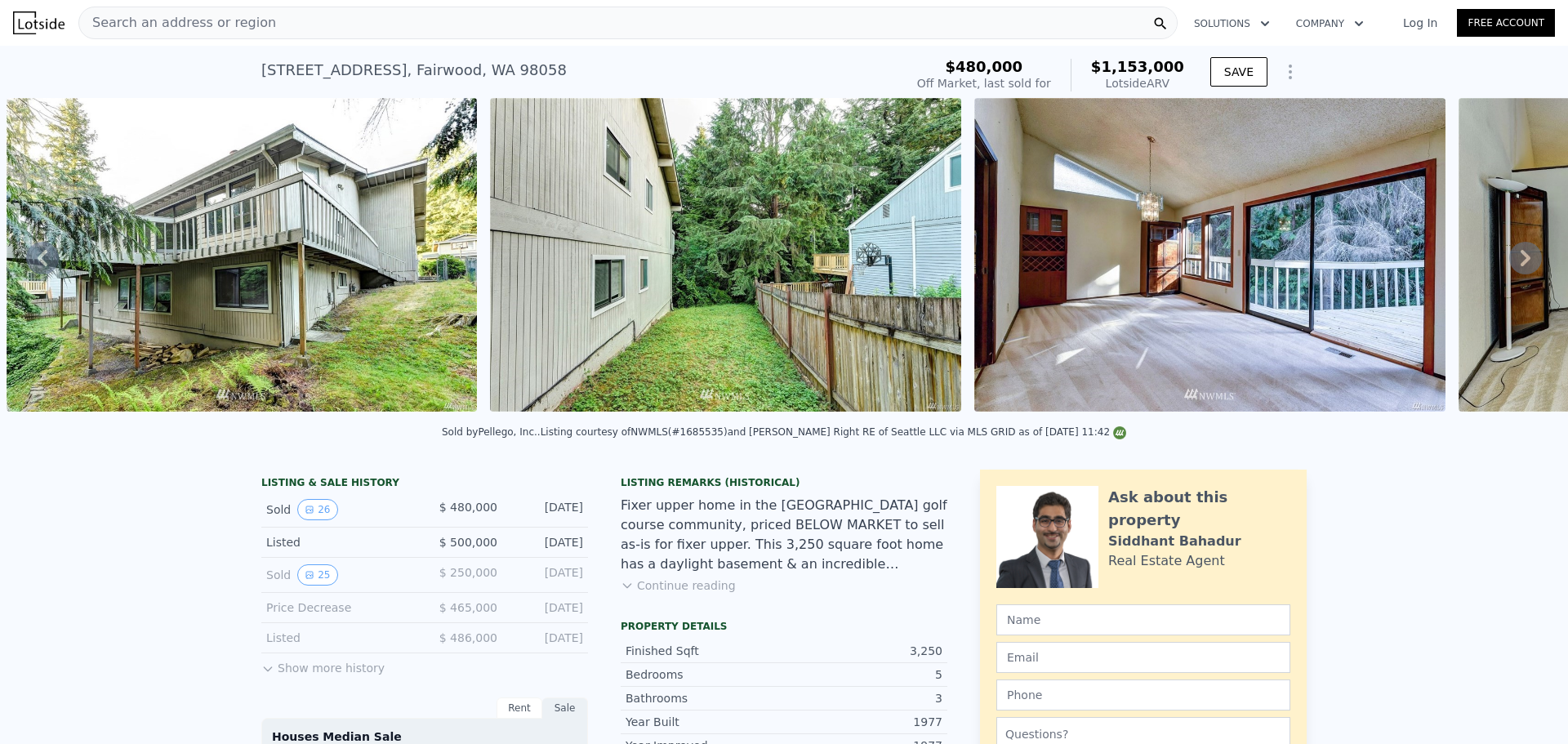
click at [1521, 266] on icon at bounding box center [1525, 257] width 9 height 16
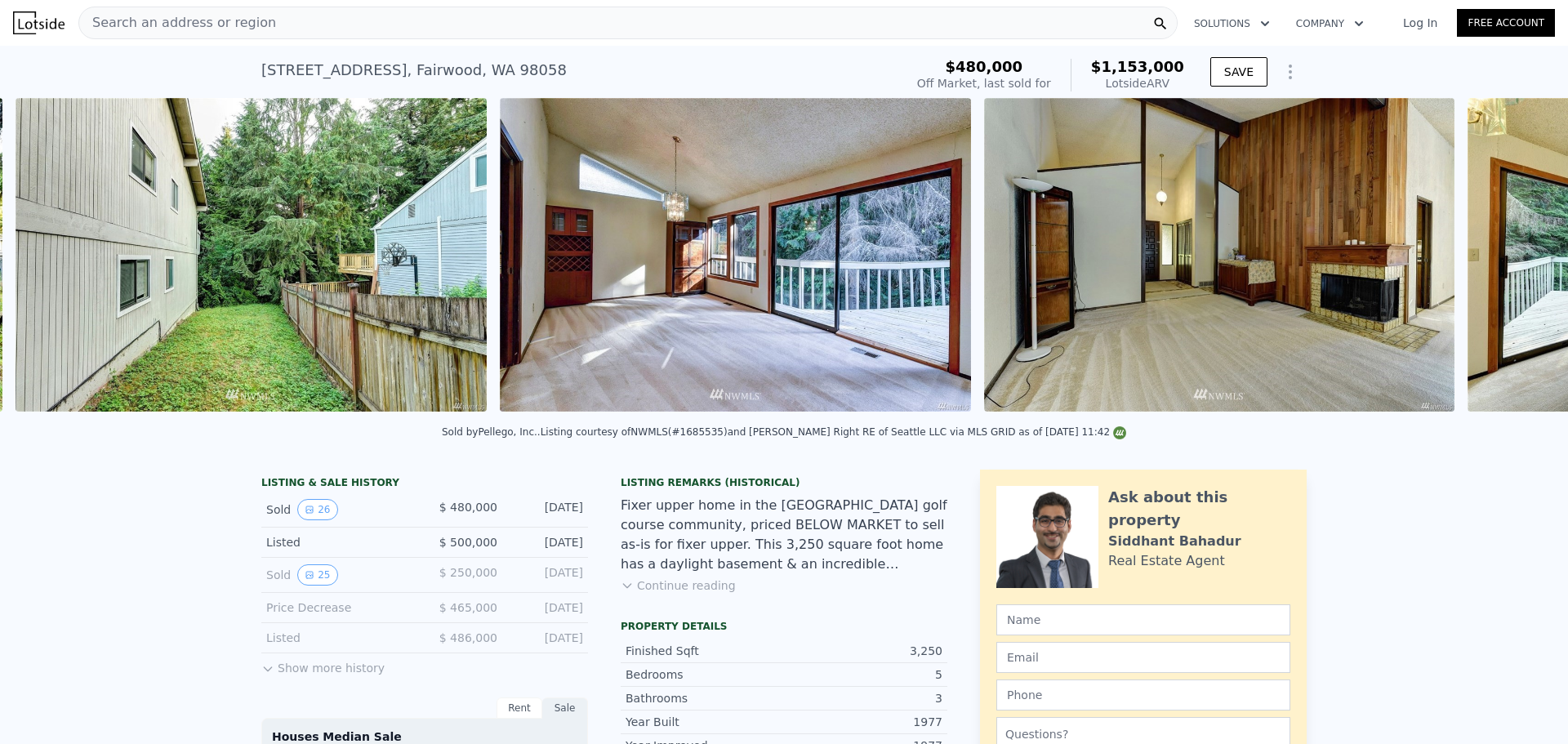
scroll to position [0, 2683]
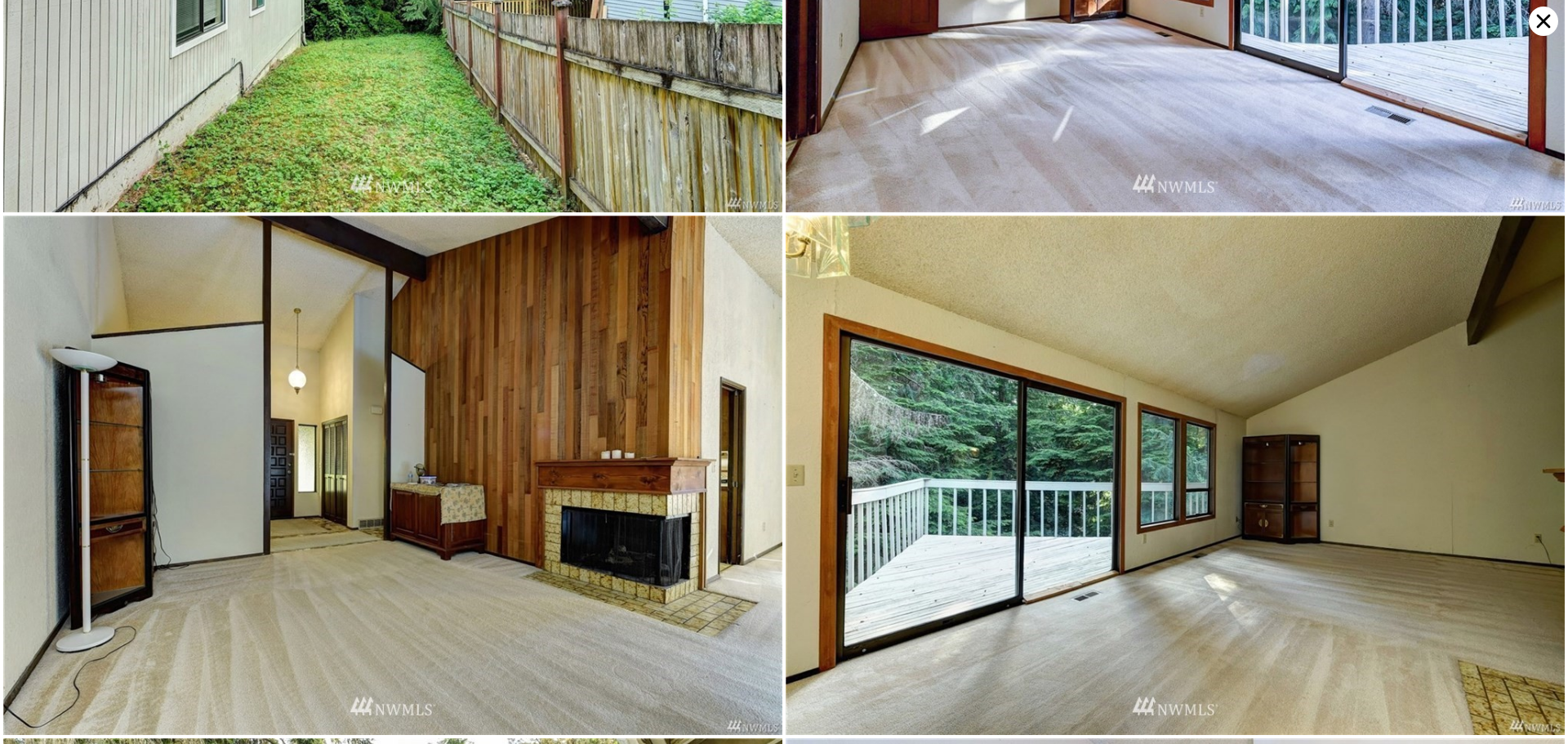
scroll to position [1554, 0]
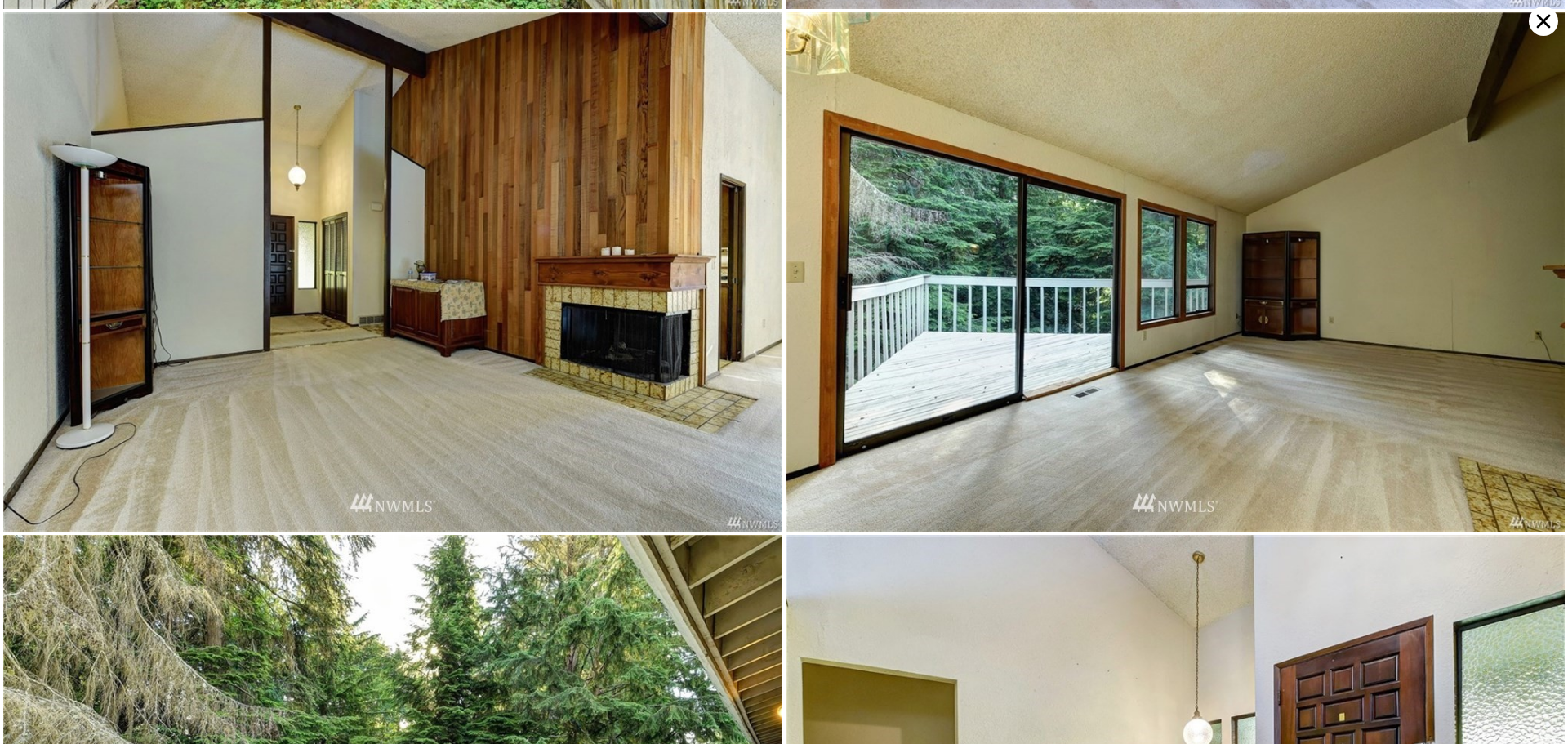
click at [1539, 27] on icon at bounding box center [1544, 21] width 14 height 14
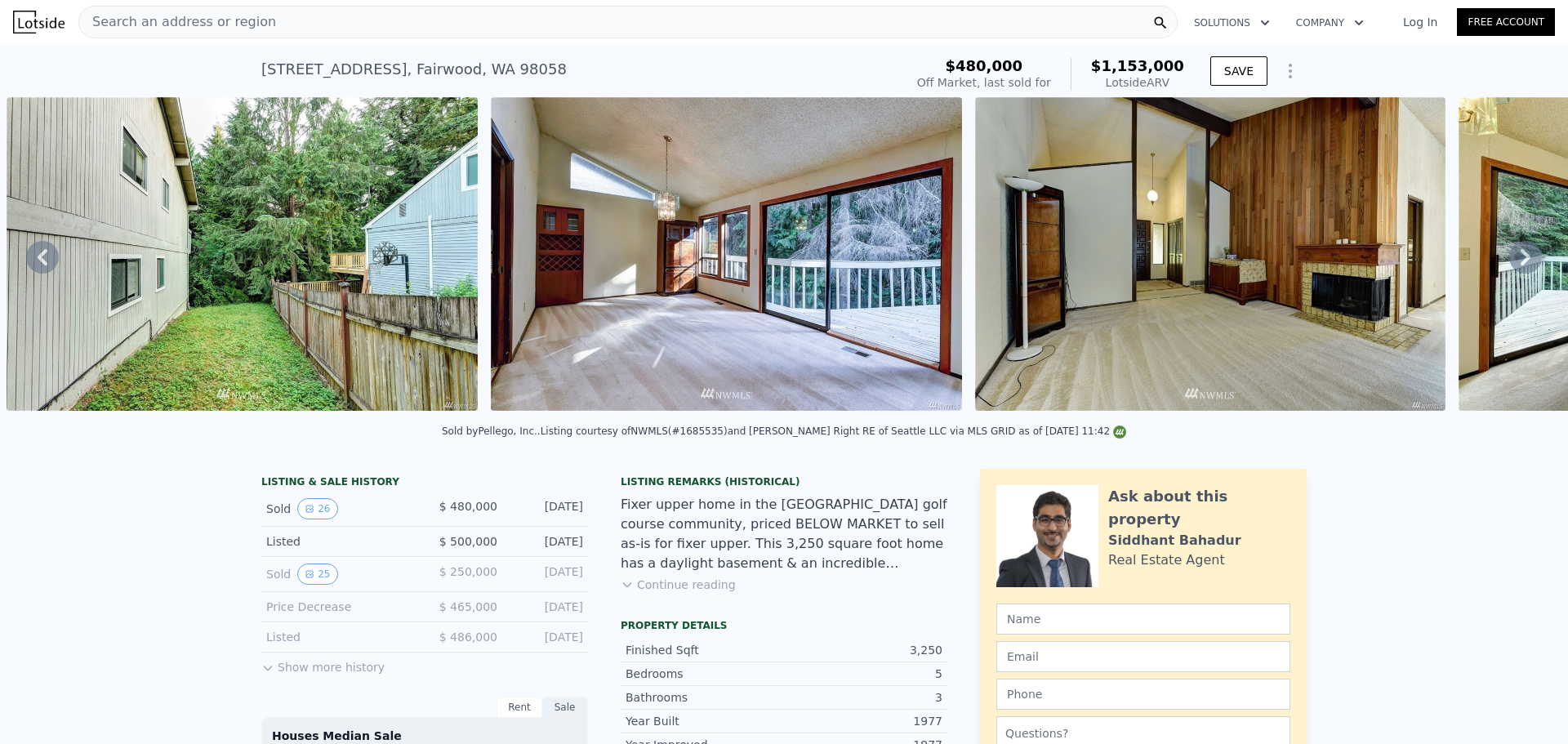
scroll to position [0, 0]
drag, startPoint x: 254, startPoint y: 72, endPoint x: 518, endPoint y: 86, distance: 264.4
click at [518, 86] on div "17037 154th Pl SE , Fairwood , WA 98058 Sold Dec 2020 for $480k (~ARV $1.153m )…" at bounding box center [784, 71] width 1568 height 52
copy div "17037 154th Pl SE , Fairwood , WA 98058"
click at [424, 26] on div "Search an address or region" at bounding box center [628, 23] width 1099 height 32
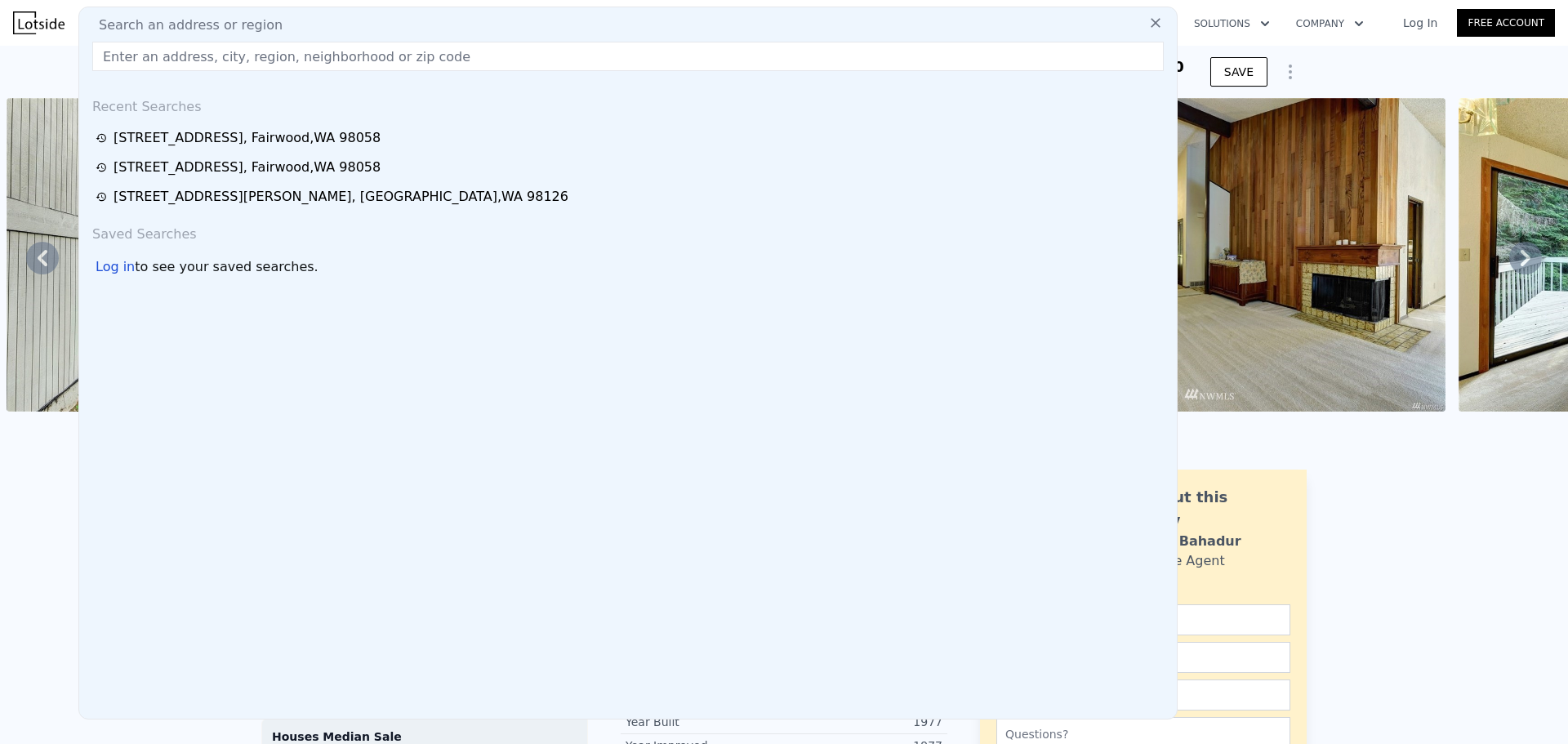
type input "7012 S Junett St, Tacoma, WA 98409"
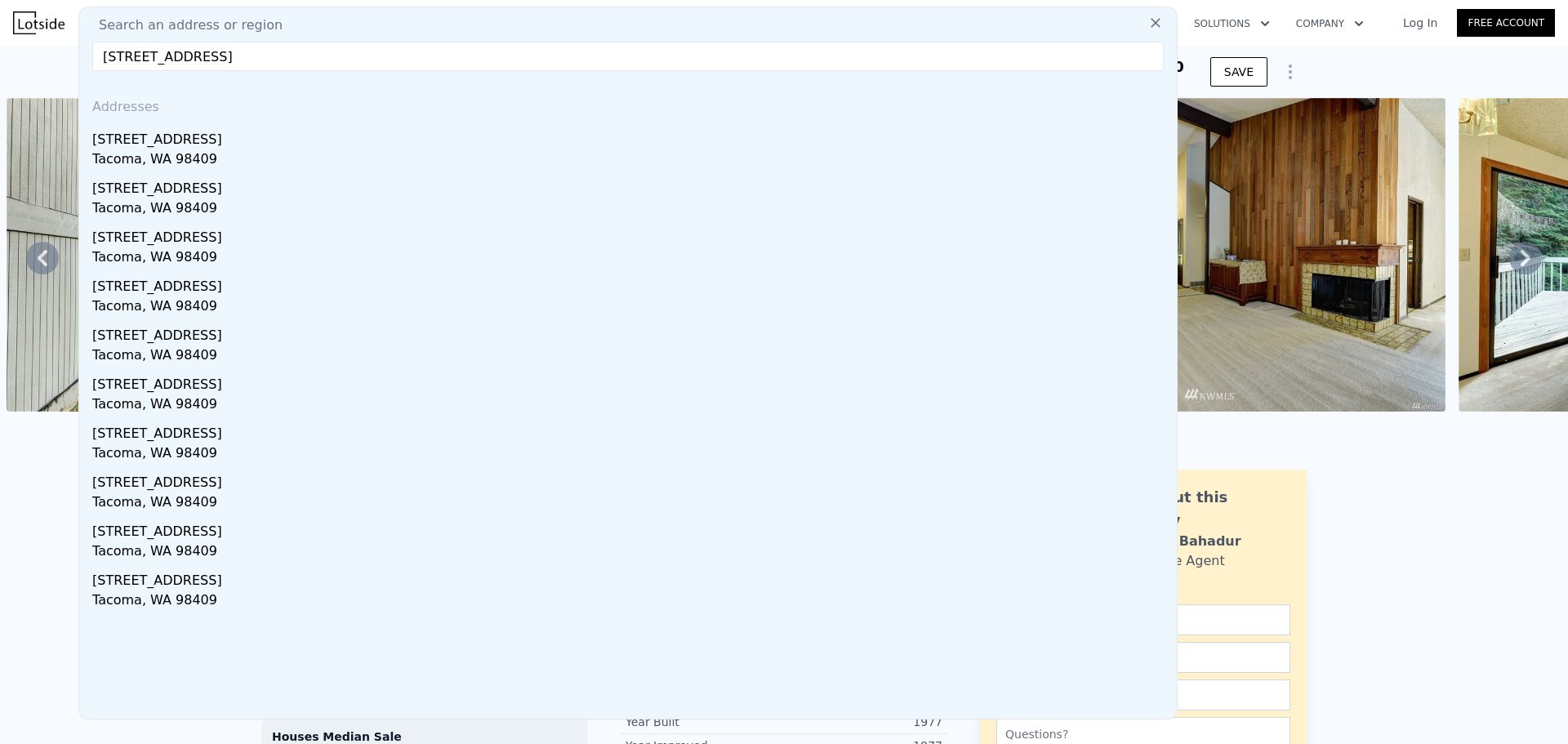
click at [189, 151] on div "Tacoma, WA 98409" at bounding box center [631, 161] width 1078 height 23
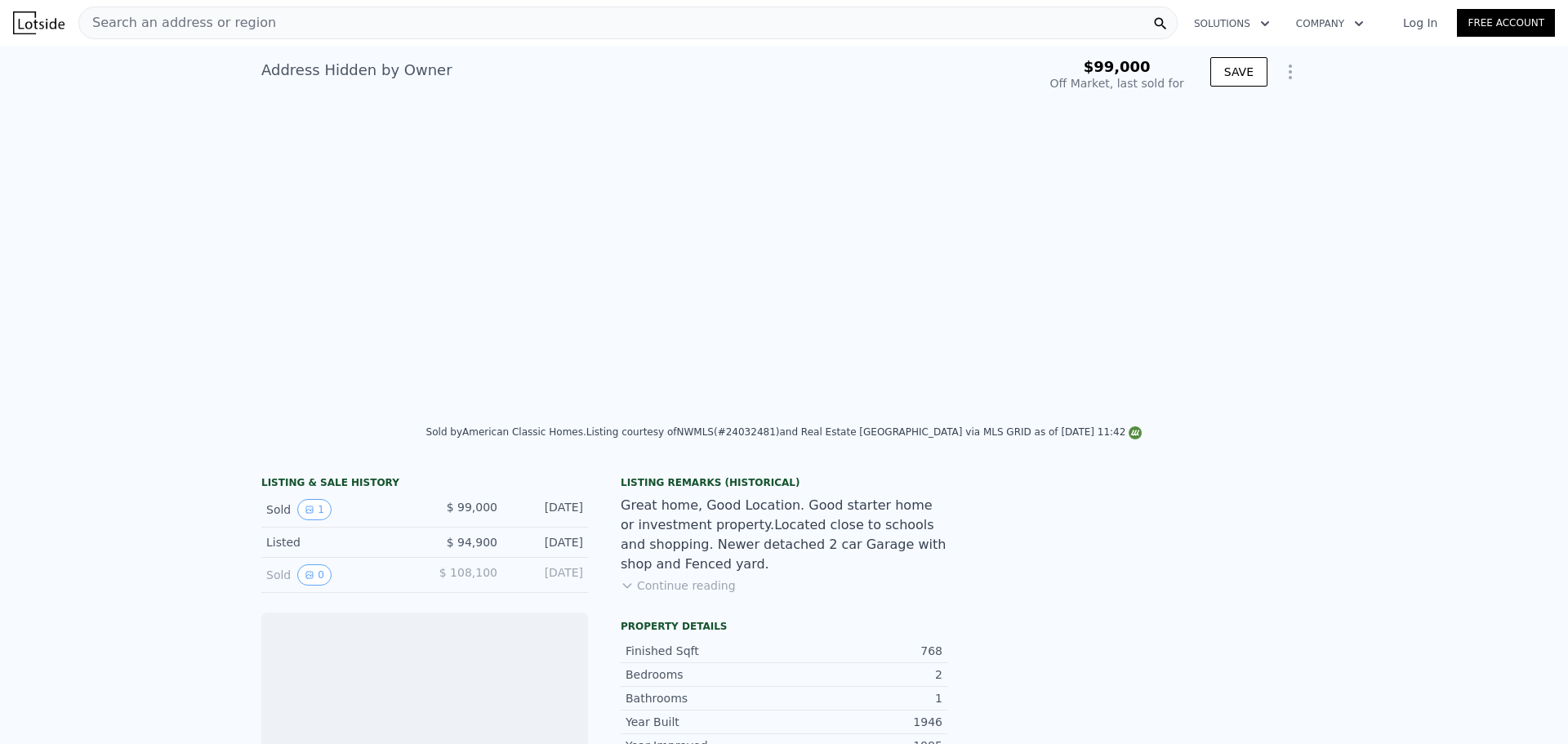
scroll to position [0, 748]
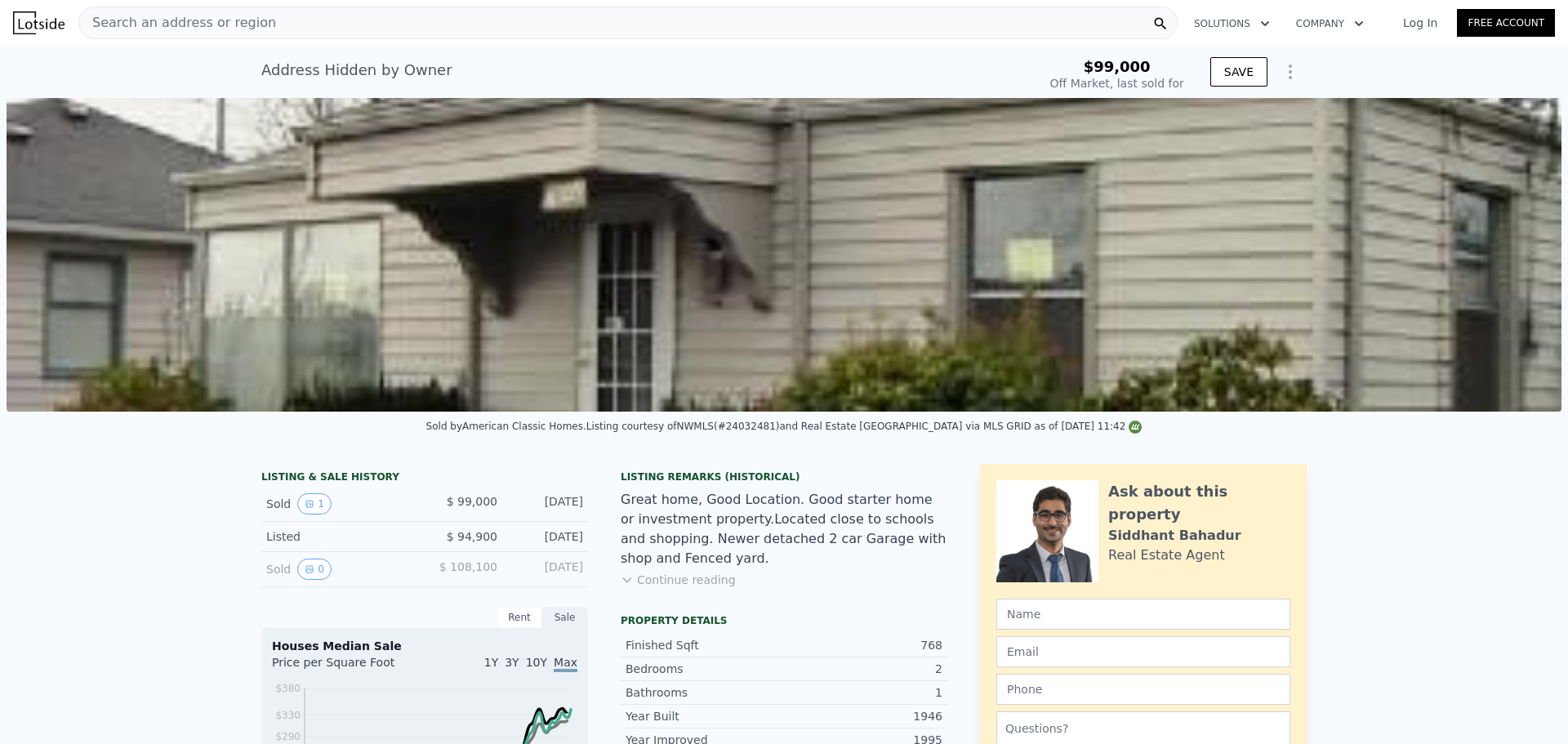
type input "$ 380,000"
type input "$ 245,489"
